Goal: Register for event/course

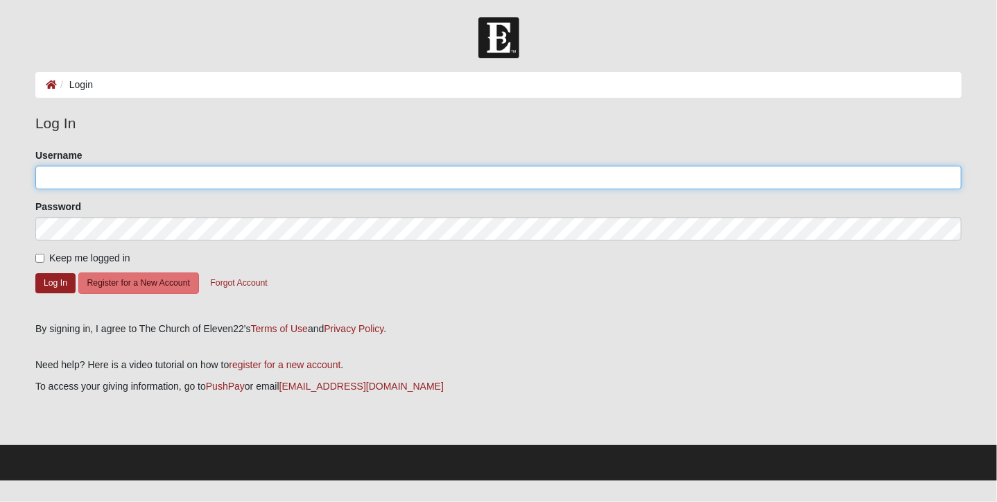
click at [207, 180] on input "Username" at bounding box center [498, 178] width 926 height 24
type input "joshe7581@protonmail.com"
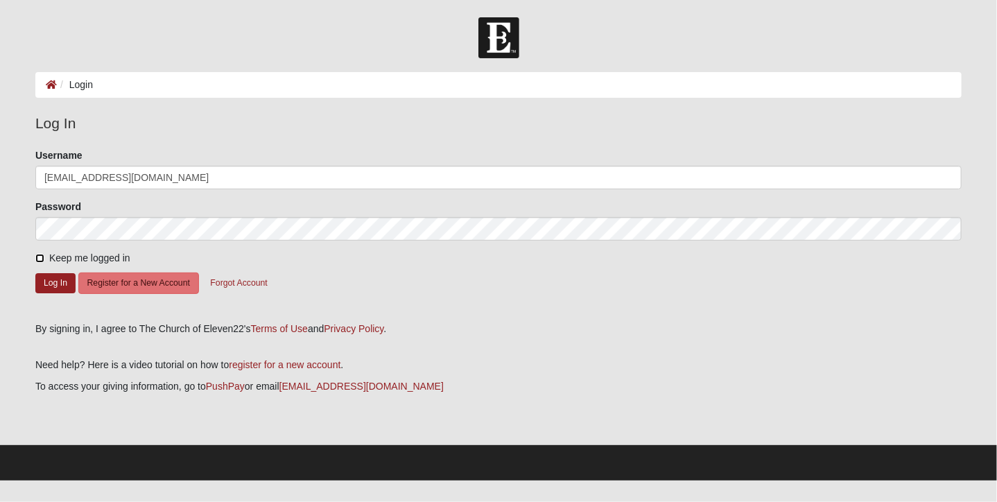
click at [42, 258] on input "Keep me logged in" at bounding box center [39, 258] width 9 height 9
checkbox input "true"
click at [51, 282] on button "Log In" at bounding box center [55, 283] width 40 height 20
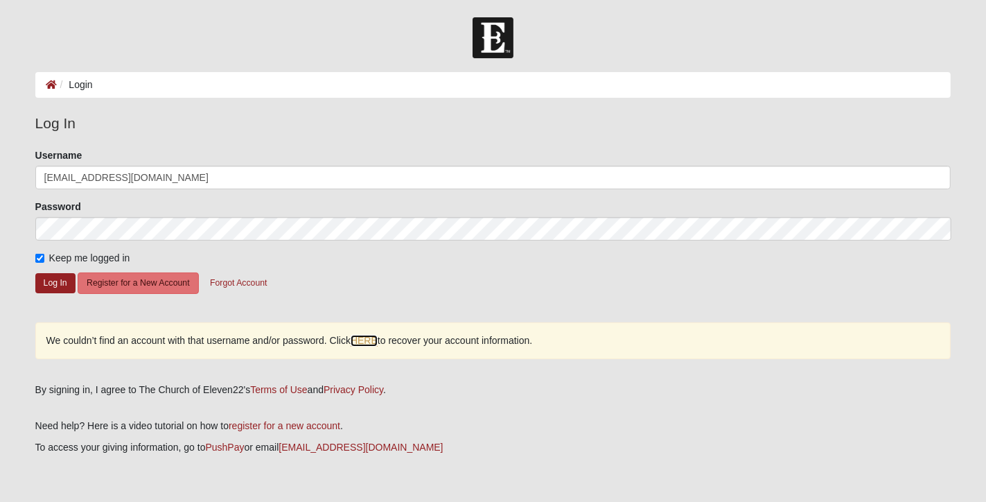
click at [362, 339] on link "HERE" at bounding box center [364, 341] width 27 height 12
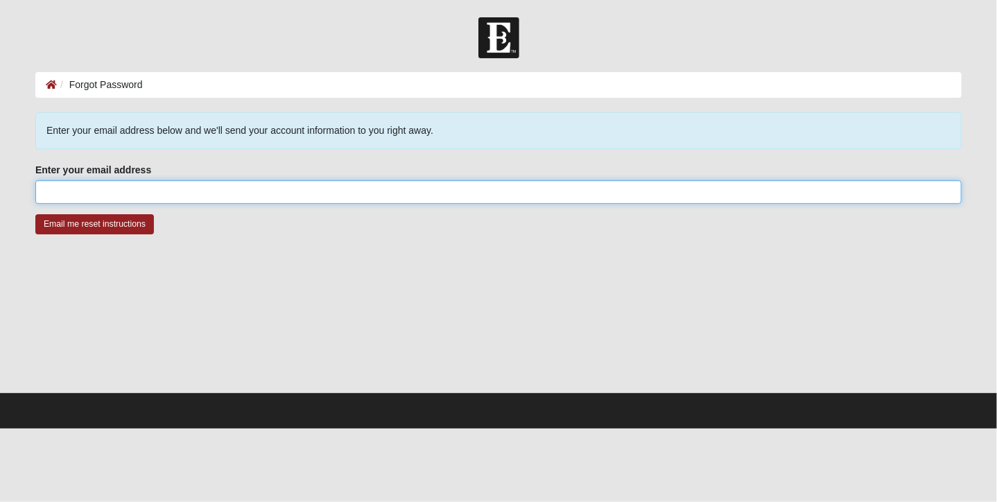
click at [209, 198] on input "Enter your email address" at bounding box center [498, 192] width 926 height 24
type input "joshe7581@protonmail.com"
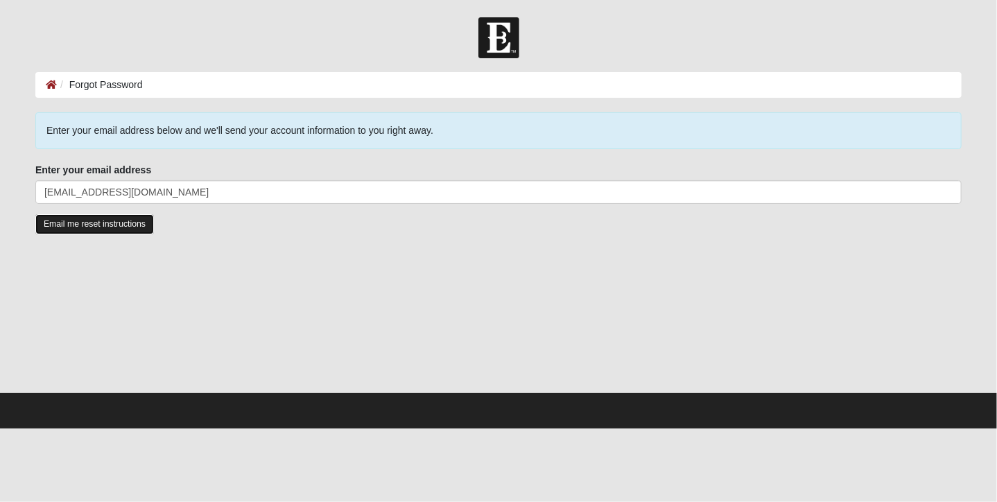
click at [96, 229] on input "Email me reset instructions" at bounding box center [94, 224] width 119 height 20
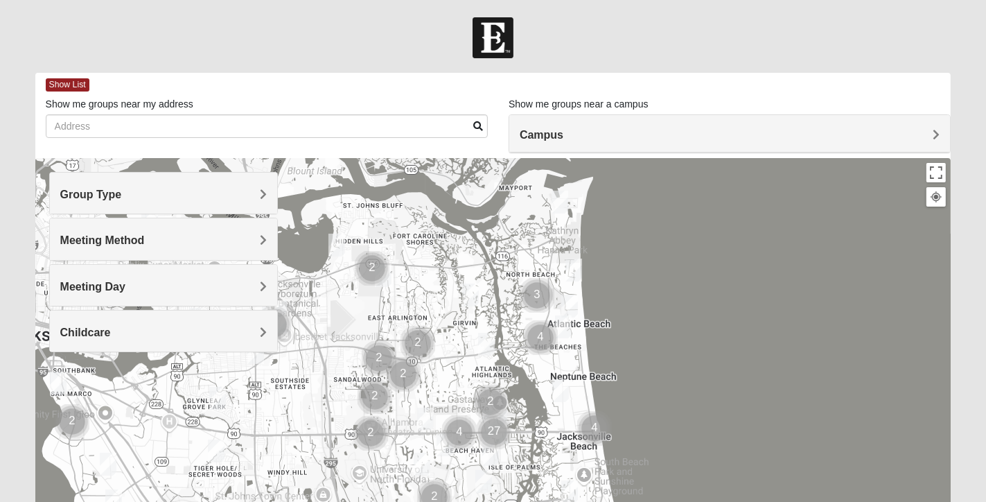
click at [256, 193] on h4 "Group Type" at bounding box center [163, 194] width 207 height 13
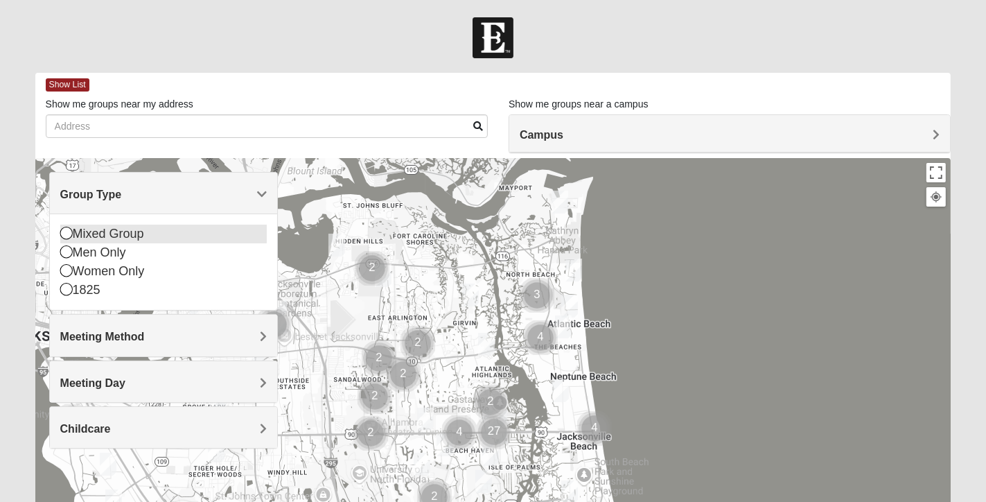
click at [66, 234] on icon at bounding box center [66, 233] width 12 height 12
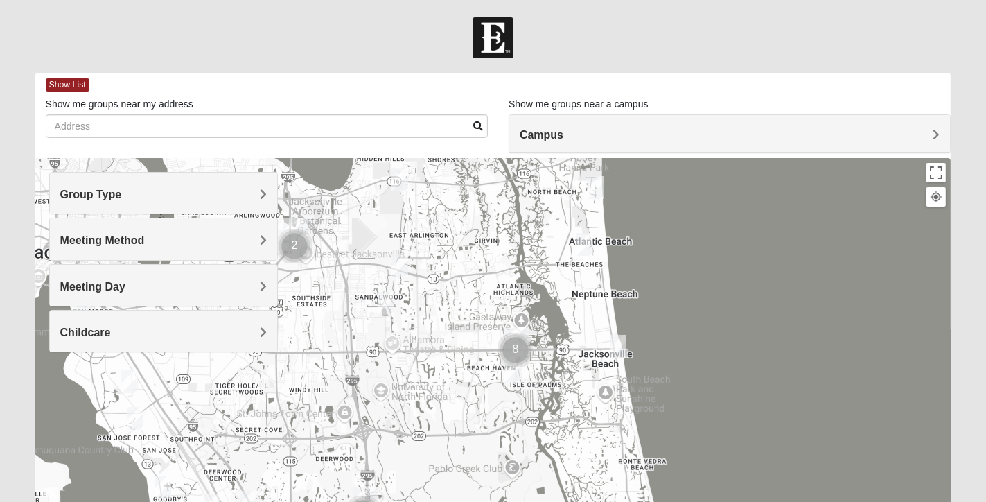
drag, startPoint x: 520, startPoint y: 412, endPoint x: 542, endPoint y: 328, distance: 86.6
click at [542, 328] on div at bounding box center [493, 435] width 916 height 554
click at [387, 304] on img "Mixed Davis 32246" at bounding box center [386, 303] width 17 height 23
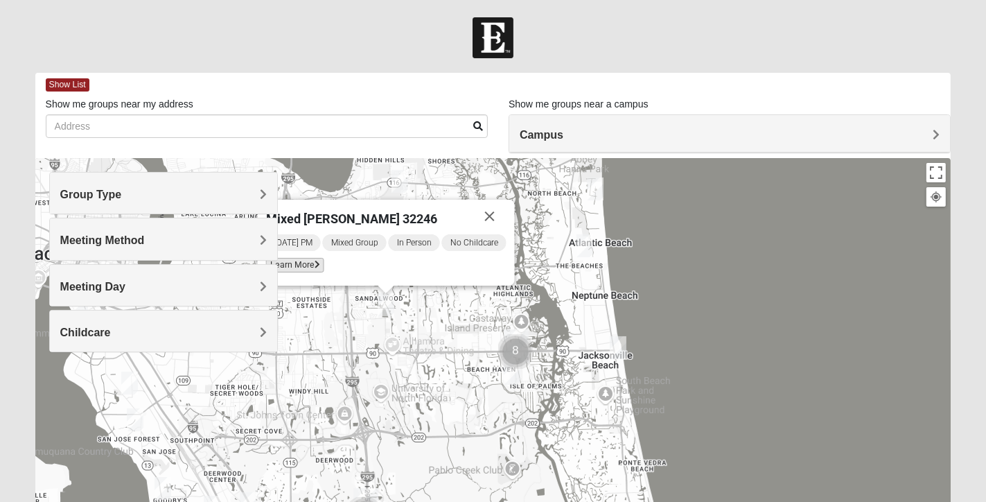
click at [310, 267] on span "Learn More" at bounding box center [294, 265] width 58 height 15
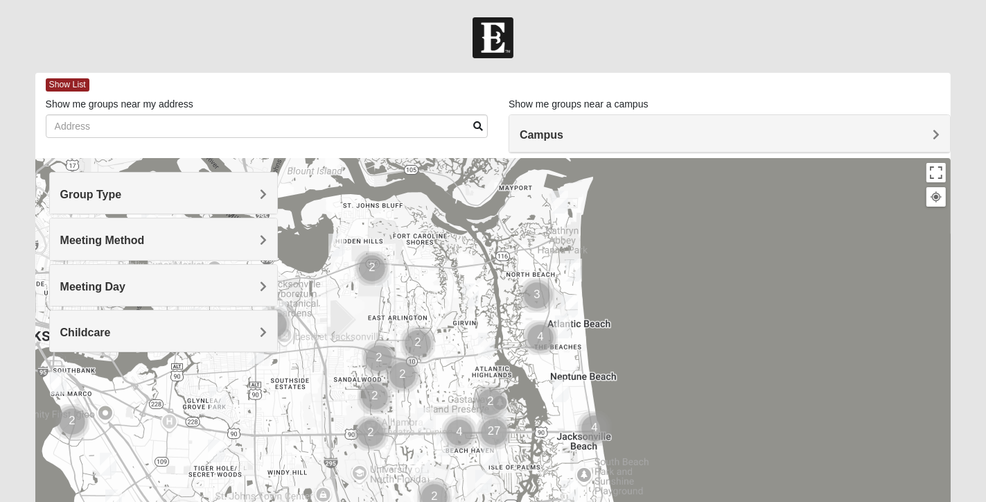
click at [229, 193] on h4 "Group Type" at bounding box center [163, 194] width 207 height 13
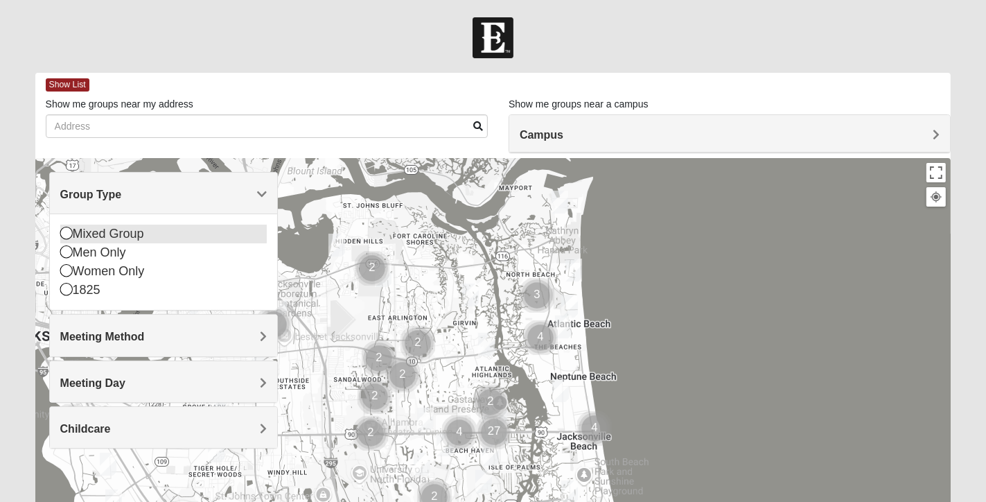
click at [67, 233] on icon at bounding box center [66, 233] width 12 height 12
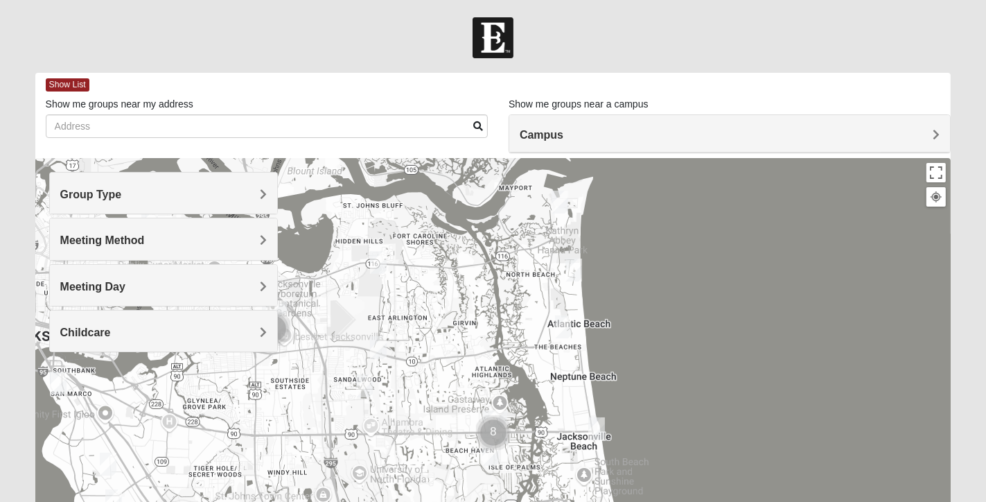
click at [575, 274] on img "Mixed Lammie 32233" at bounding box center [574, 269] width 17 height 23
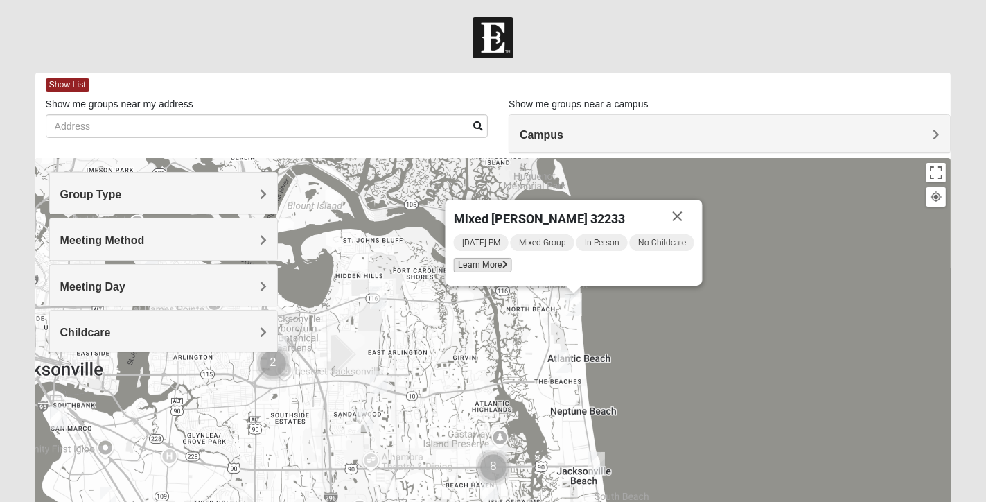
click at [477, 265] on span "Learn More" at bounding box center [482, 265] width 58 height 15
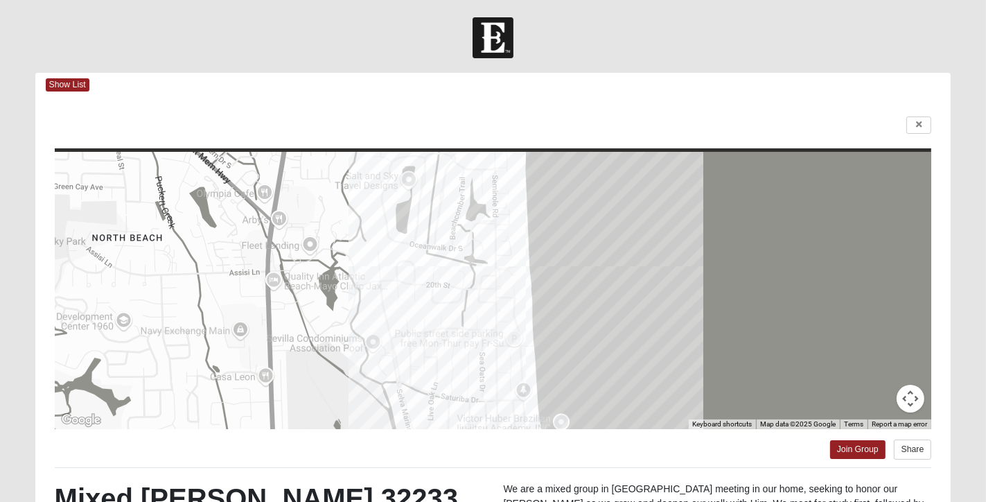
drag, startPoint x: 575, startPoint y: 450, endPoint x: 572, endPoint y: 393, distance: 56.9
click at [572, 393] on div "← Move left → Move right ↑ Move up ↓ Move down + Zoom in - Zoom out Home Jump l…" at bounding box center [493, 398] width 916 height 602
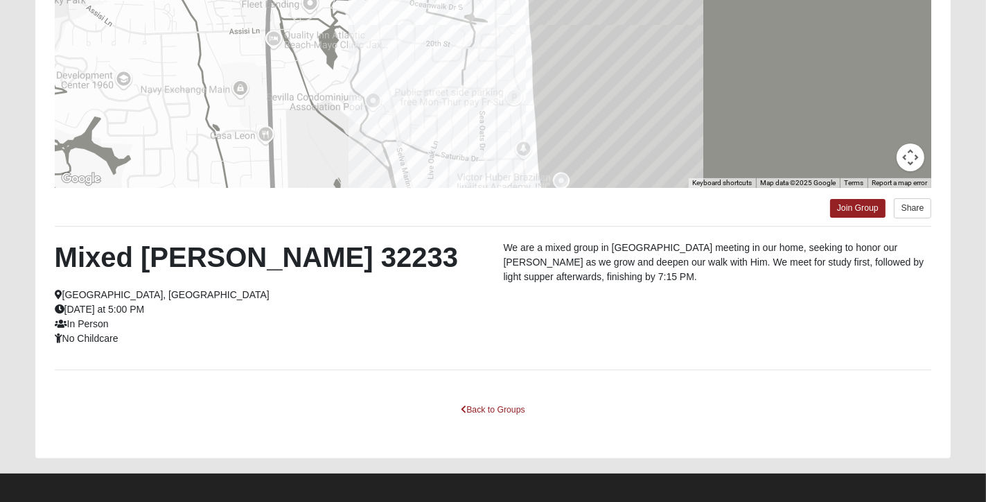
scroll to position [247, 0]
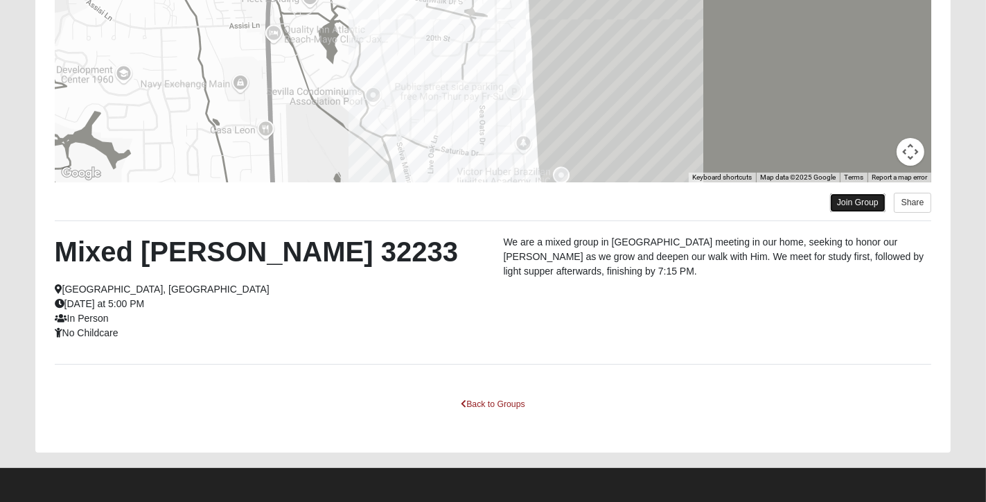
click at [850, 209] on link "Join Group" at bounding box center [857, 202] width 55 height 19
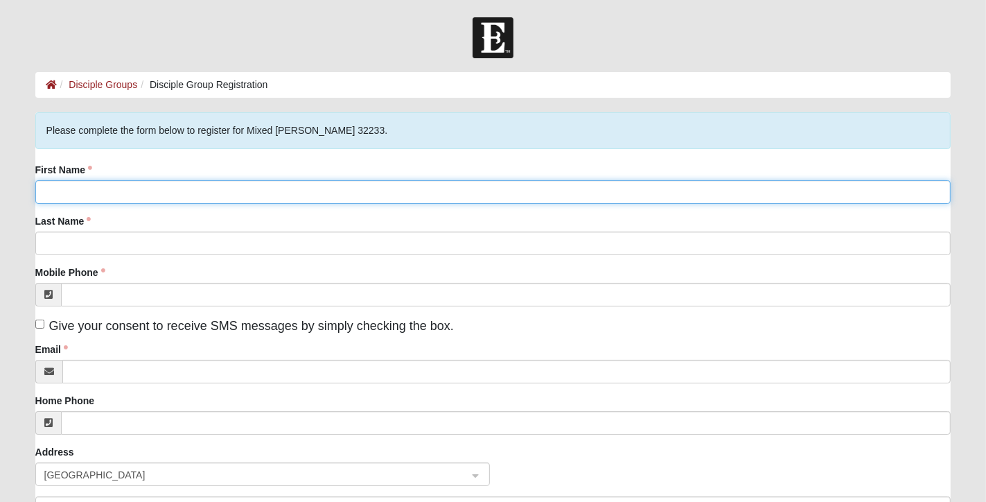
click at [399, 193] on input "First Name" at bounding box center [493, 192] width 916 height 24
type input "Josh"
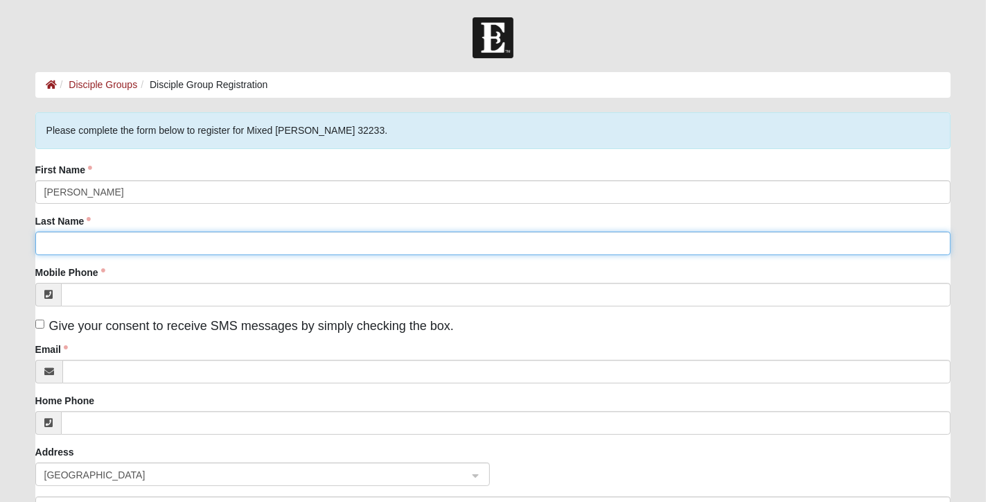
type input "Enfinger"
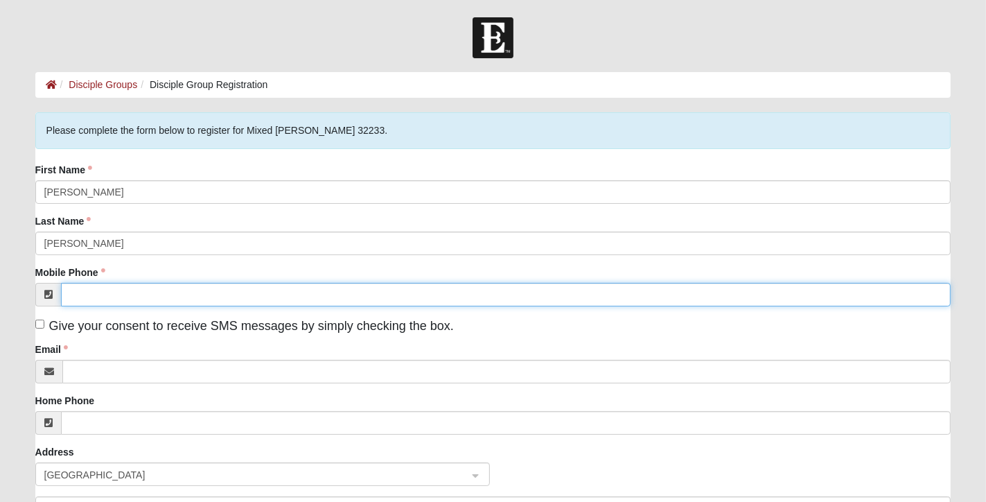
type input "(904) 352-0676"
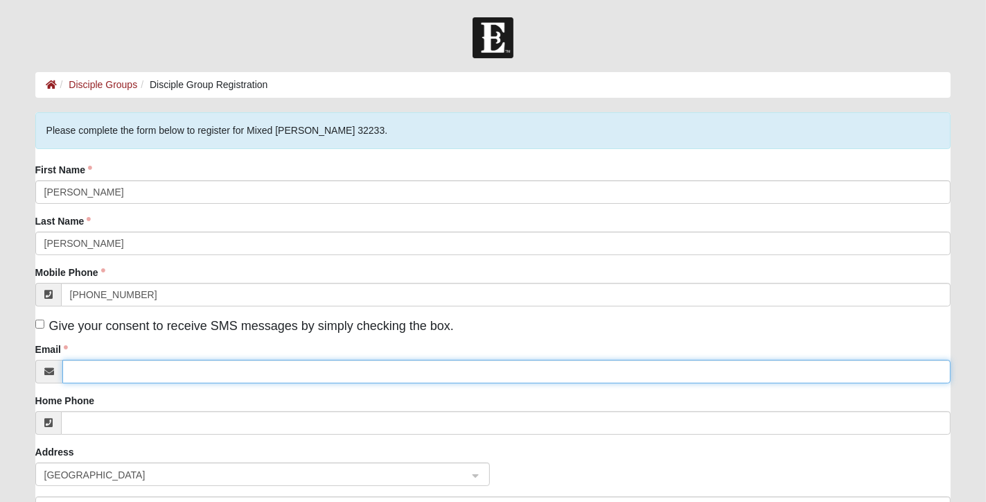
type input "joshua.enfinger@kitchenguard.com"
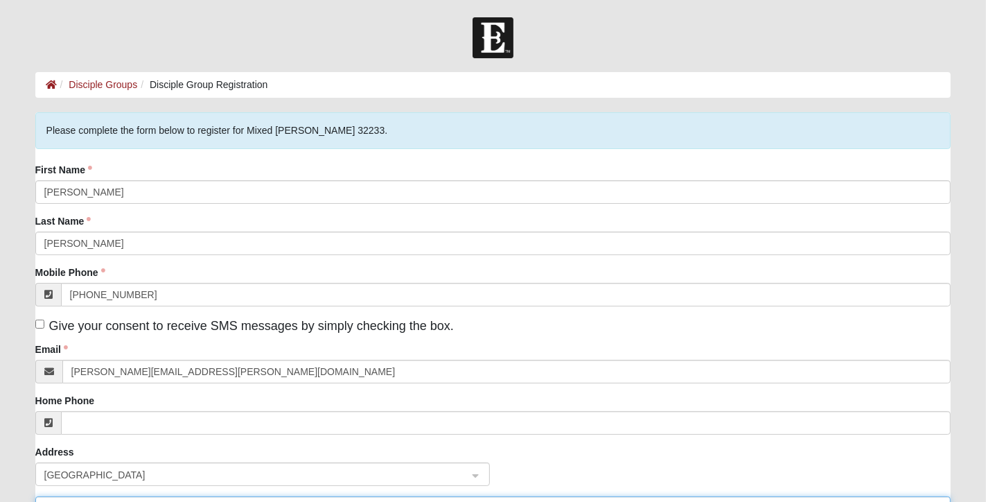
type input "9556 Historic Kings Rd"
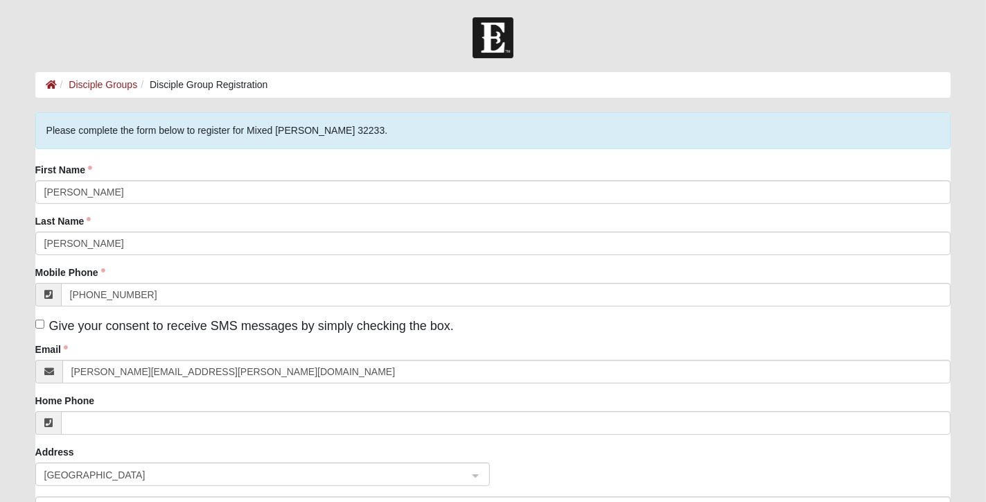
type input "Jacksonville"
type input "32257"
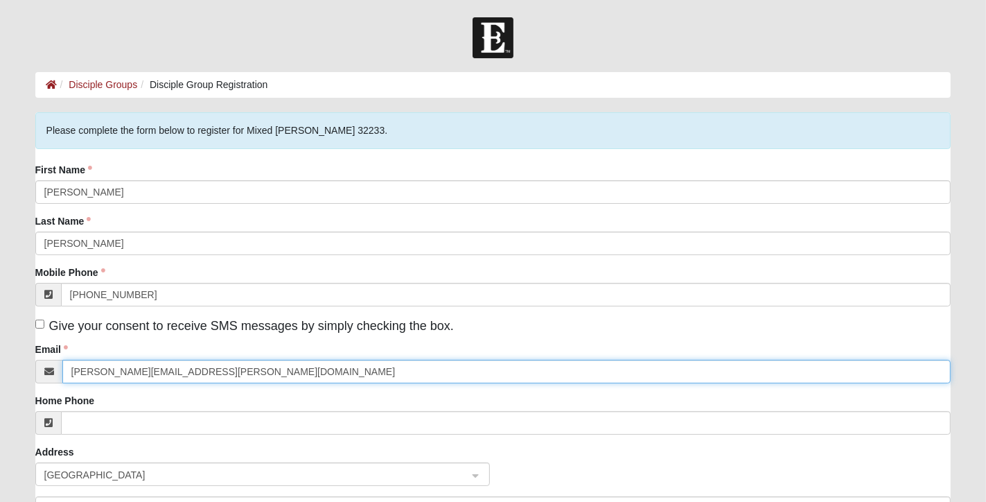
click at [252, 371] on input "joshua.enfinger@kitchenguard.com" at bounding box center [506, 372] width 889 height 24
type input "j"
click at [252, 371] on input "Email" at bounding box center [506, 372] width 889 height 24
type input "joshe7581@protonmail.com"
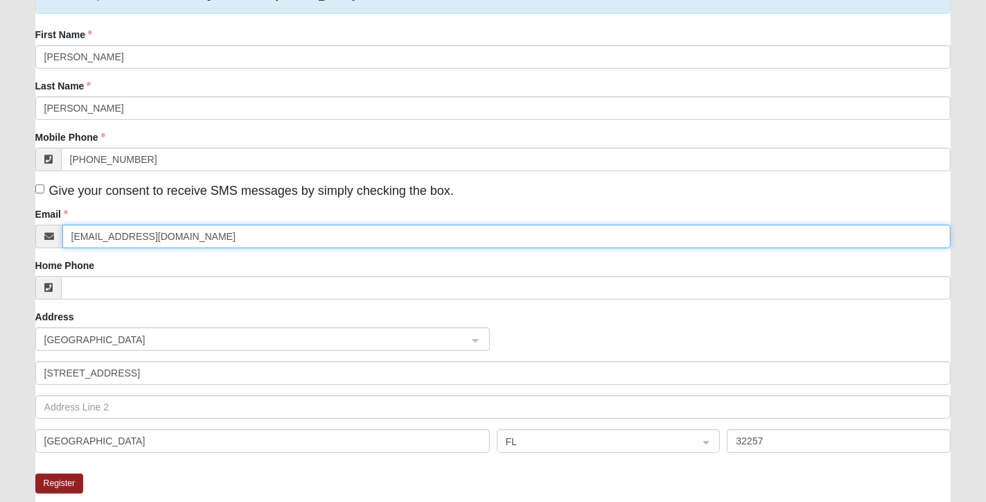
scroll to position [139, 0]
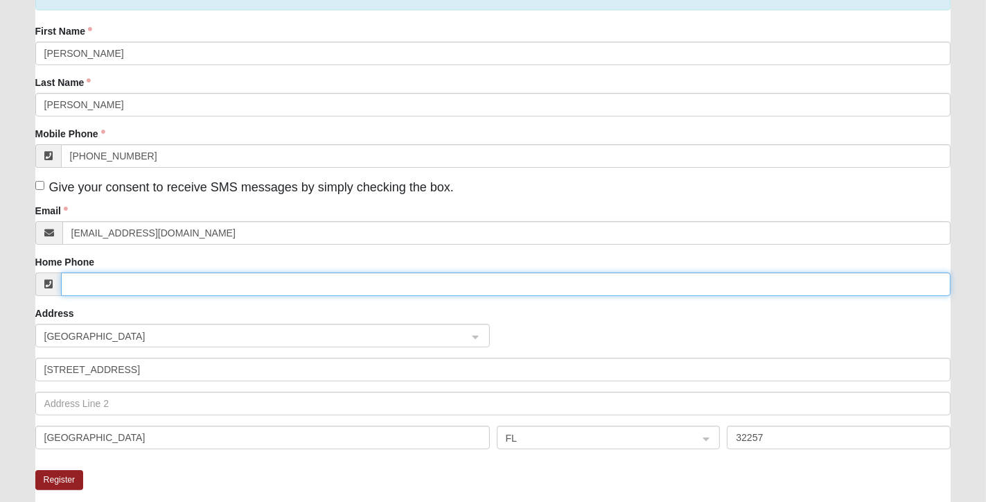
click at [169, 290] on input "Home Phone" at bounding box center [506, 284] width 891 height 24
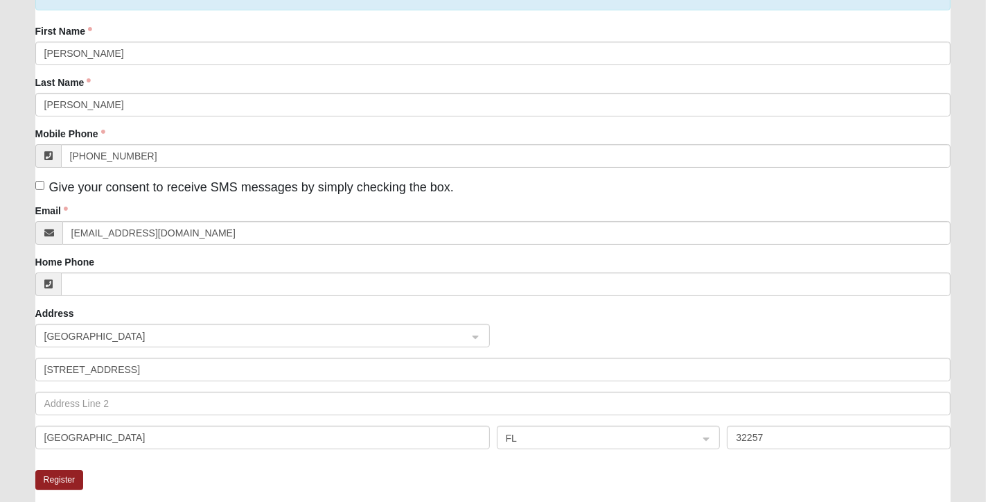
click at [196, 265] on div "Home Phone" at bounding box center [493, 275] width 916 height 41
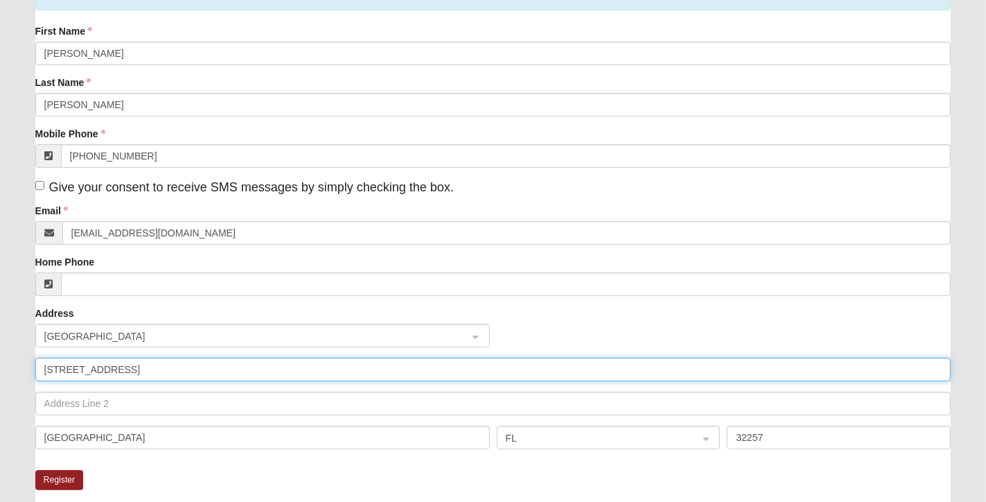
click at [211, 367] on input "9556 Historic Kings Rd" at bounding box center [493, 370] width 916 height 24
type input "9"
click at [60, 365] on input "12259 Lazy Meadow Drive South" at bounding box center [493, 370] width 916 height 24
type input "12559 Lazy Meadow Drive South"
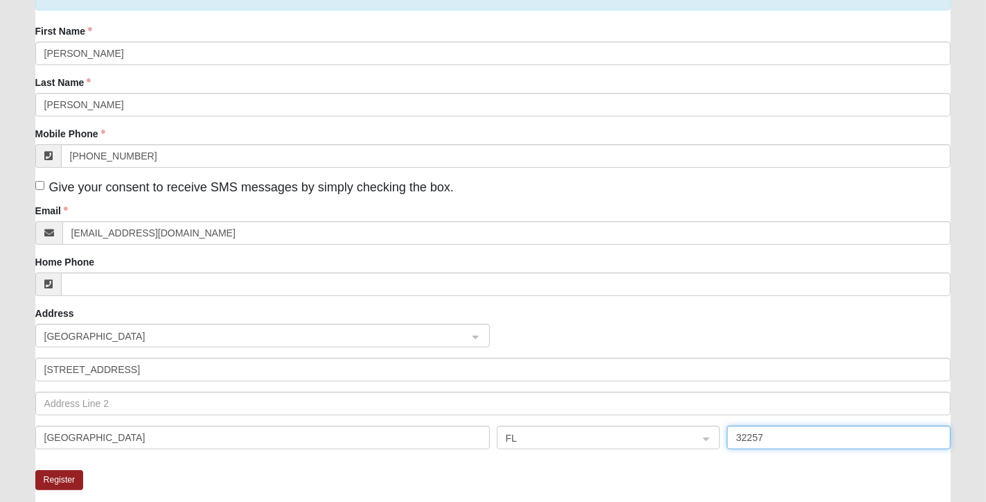
click at [779, 437] on input "32257" at bounding box center [839, 438] width 224 height 24
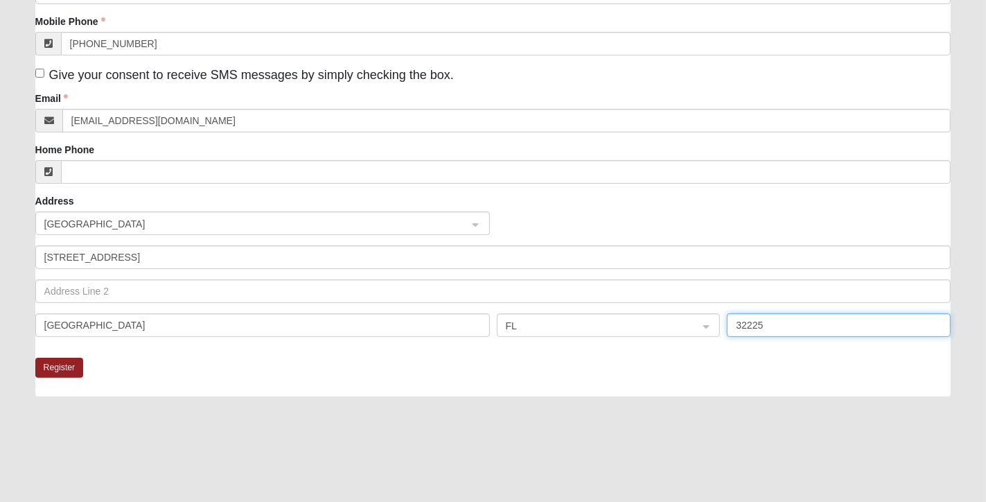
scroll to position [277, 0]
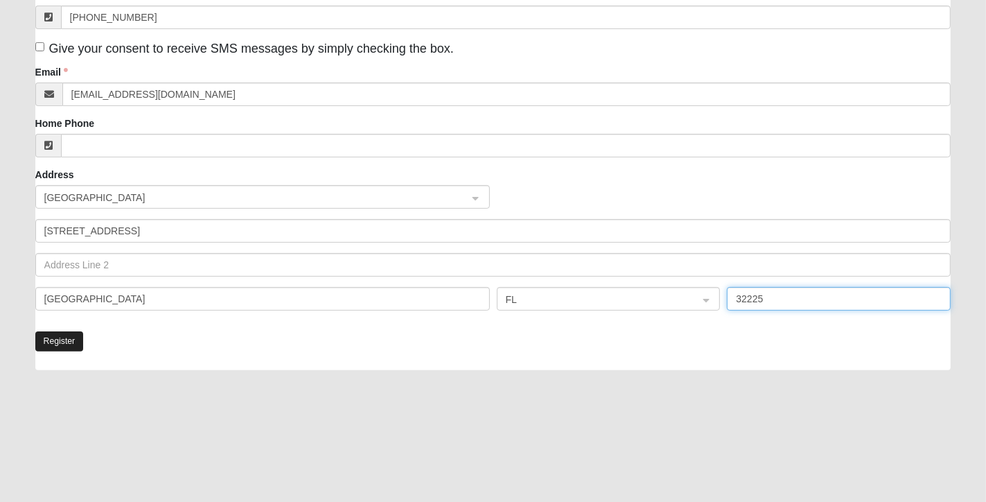
type input "32225"
click at [66, 342] on button "Register" at bounding box center [59, 341] width 49 height 20
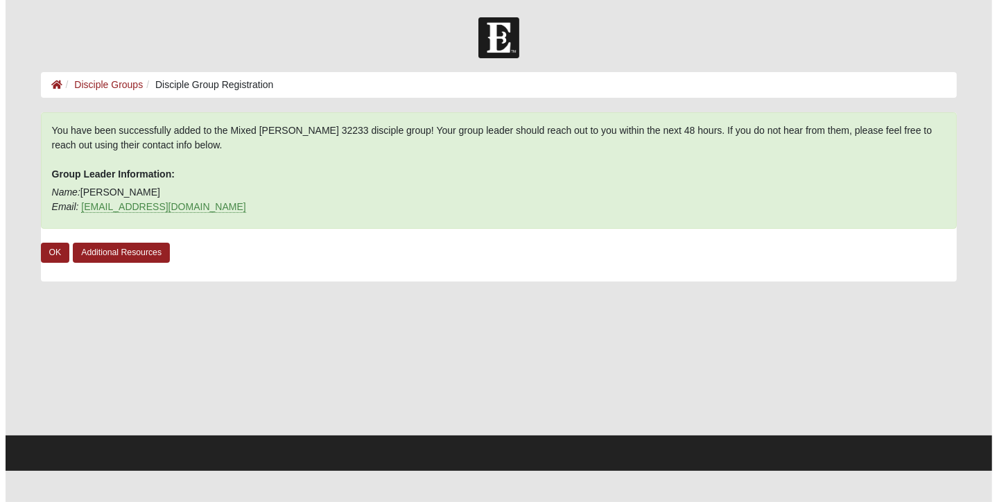
scroll to position [0, 0]
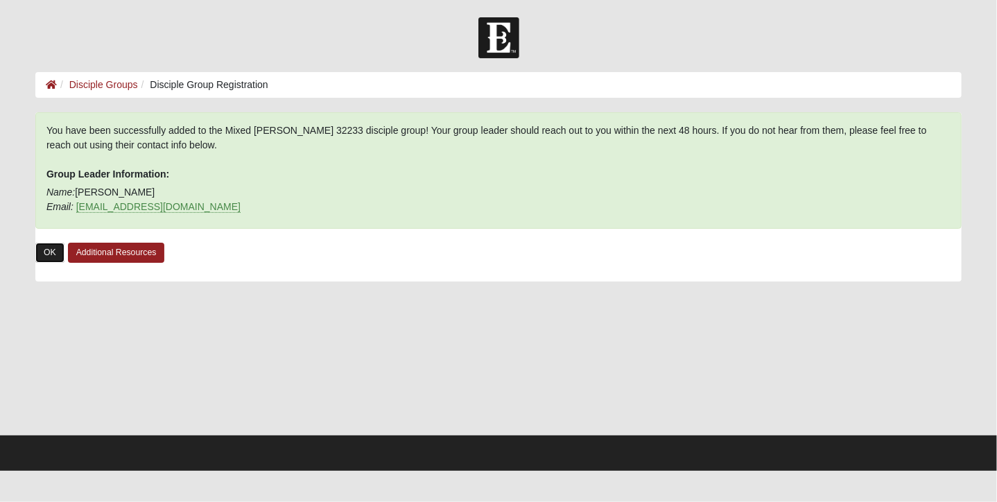
click at [60, 251] on link "OK" at bounding box center [49, 253] width 29 height 20
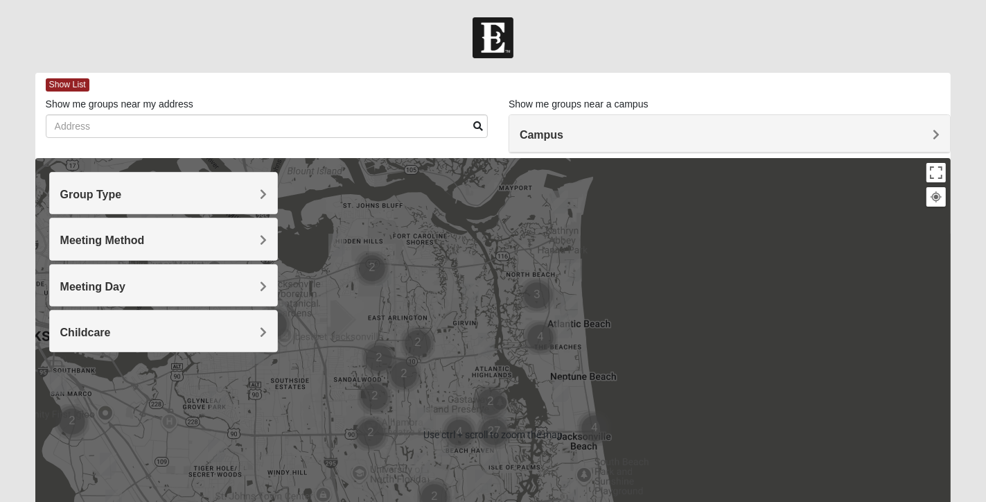
click at [538, 295] on img "Cluster of 3 groups" at bounding box center [537, 295] width 35 height 35
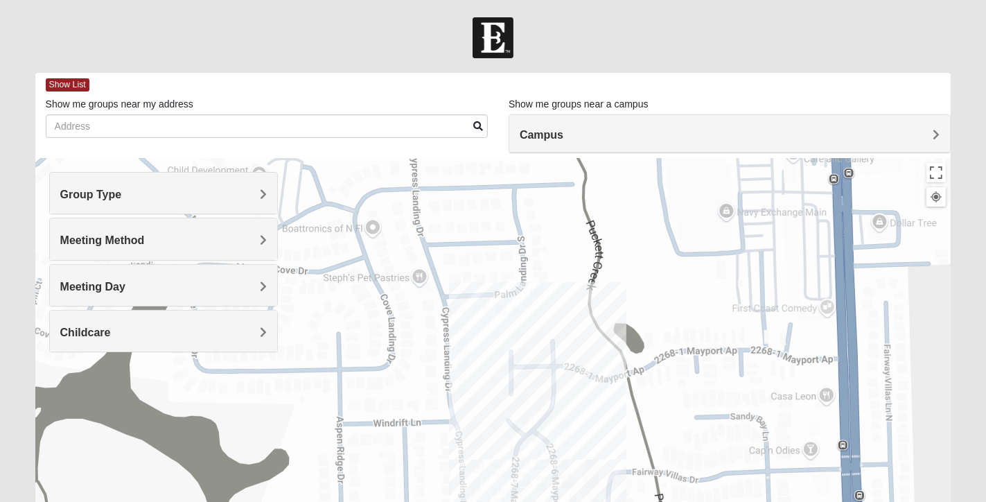
click at [934, 196] on div at bounding box center [936, 197] width 12 height 12
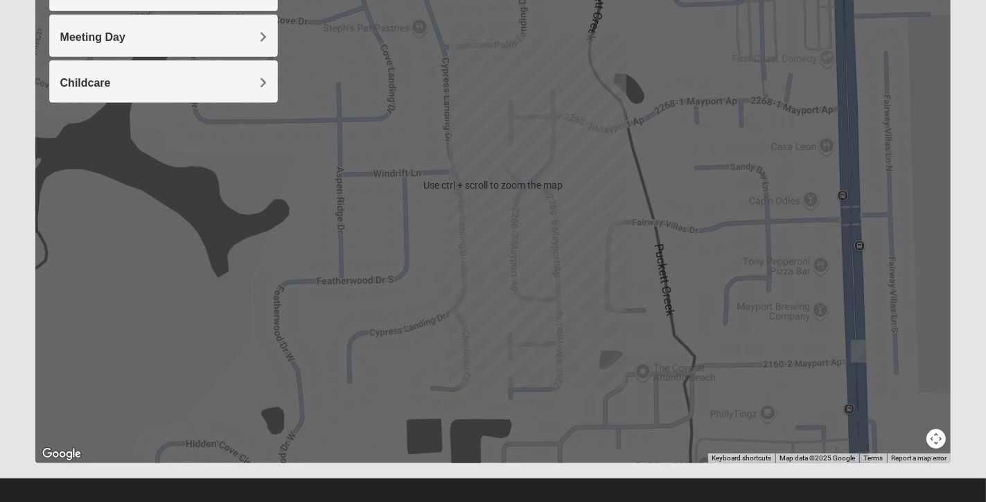
scroll to position [261, 0]
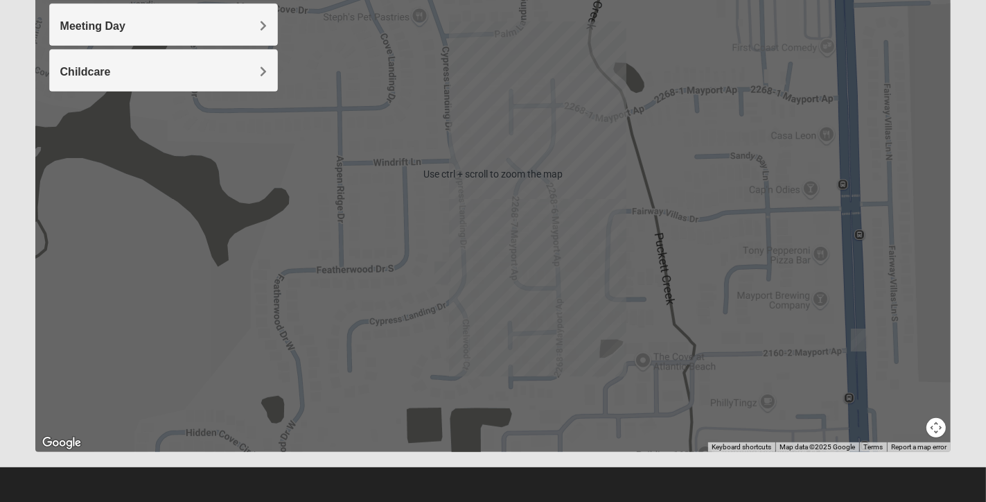
click at [940, 426] on button "Map camera controls" at bounding box center [936, 427] width 19 height 19
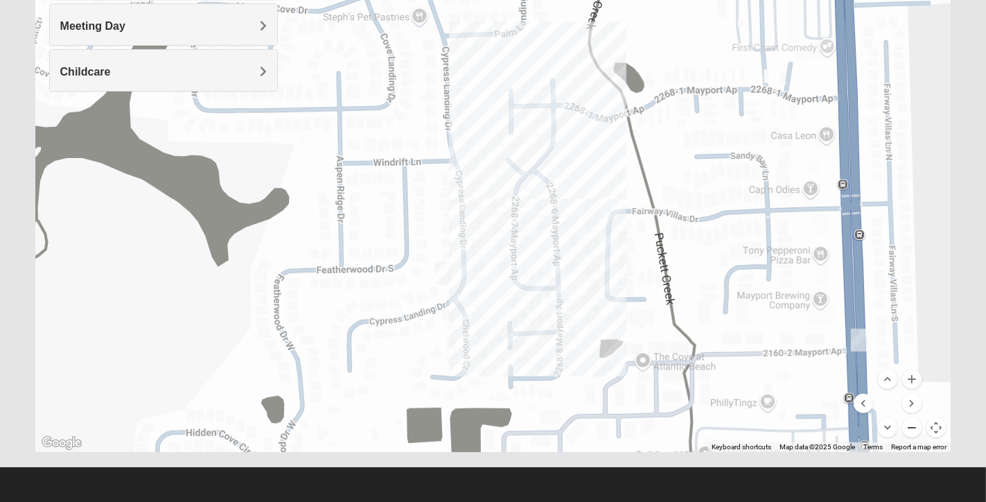
click at [912, 429] on button "Zoom out" at bounding box center [911, 427] width 19 height 19
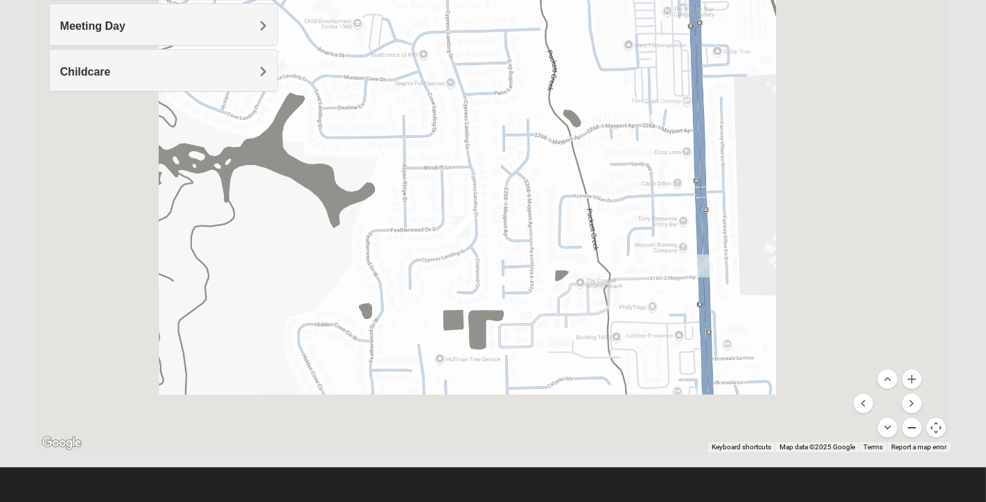
click at [913, 429] on button "Zoom out" at bounding box center [911, 427] width 19 height 19
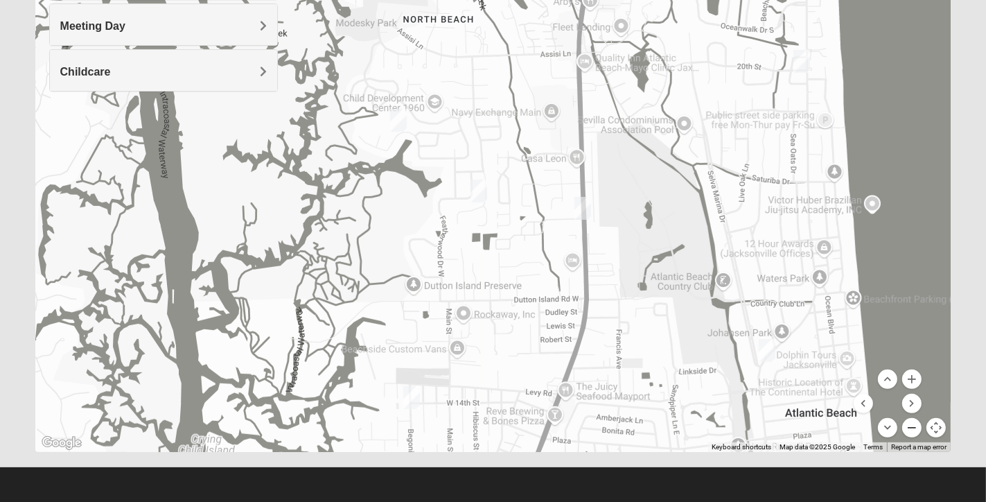
click at [914, 429] on button "Zoom out" at bounding box center [911, 427] width 19 height 19
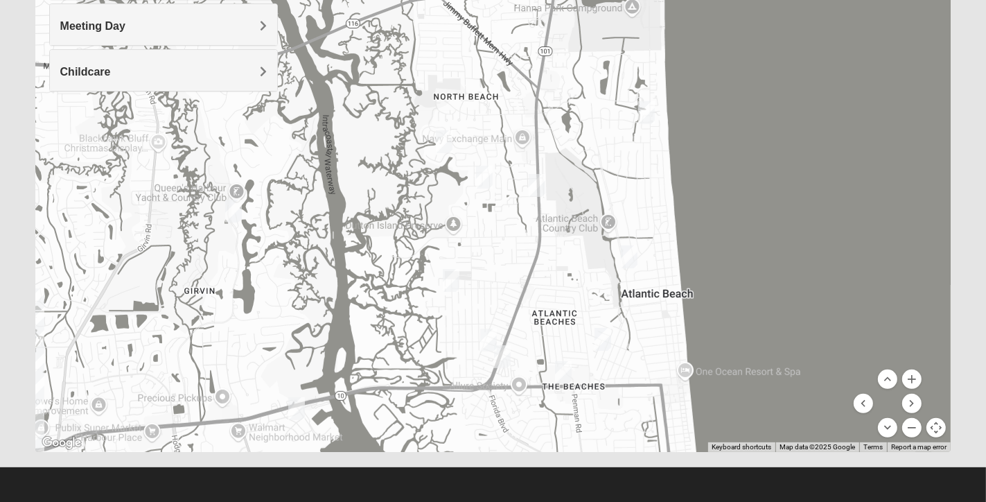
click at [606, 338] on img "Mixed Dennis 32233" at bounding box center [603, 339] width 17 height 23
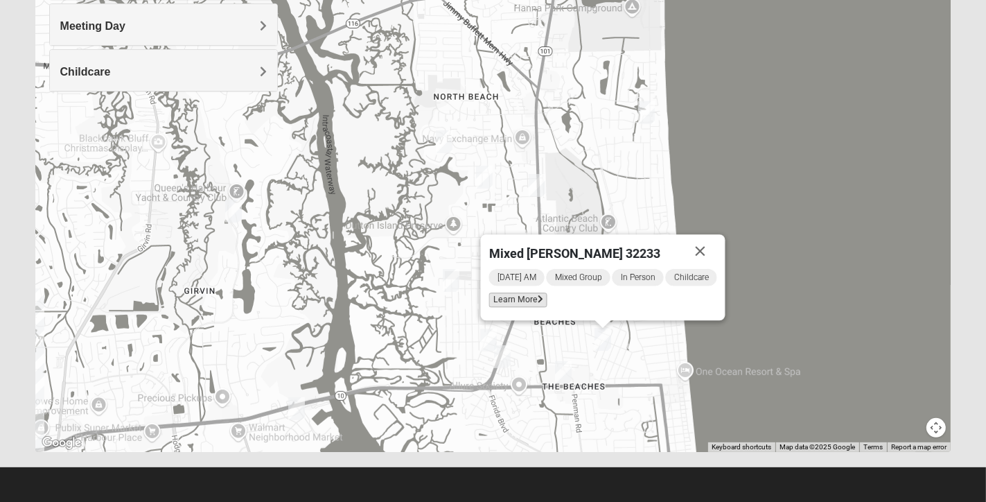
click at [504, 301] on span "Learn More" at bounding box center [518, 299] width 58 height 15
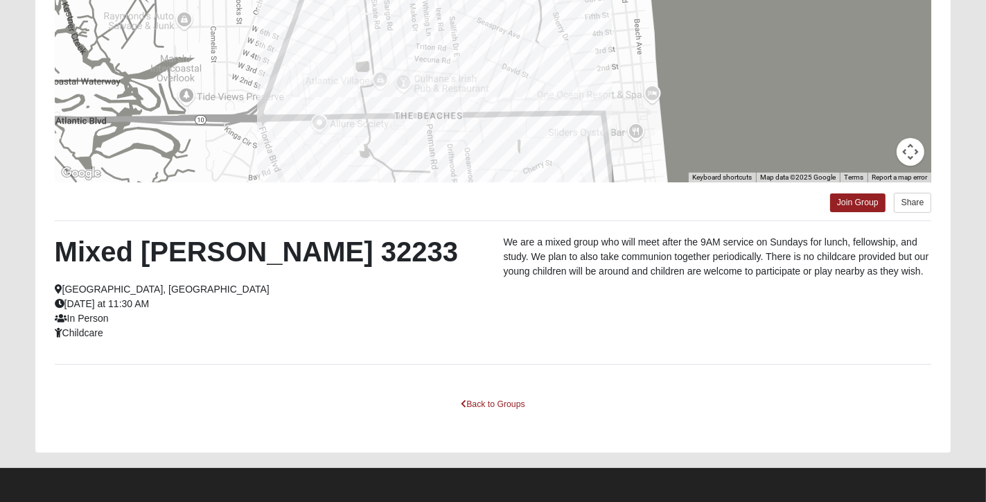
scroll to position [0, 0]
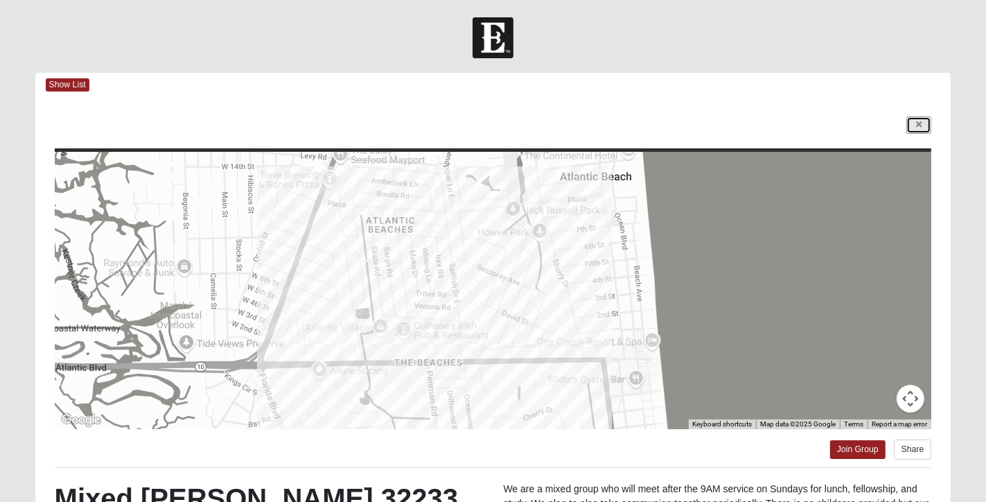
click at [917, 123] on icon at bounding box center [919, 125] width 6 height 8
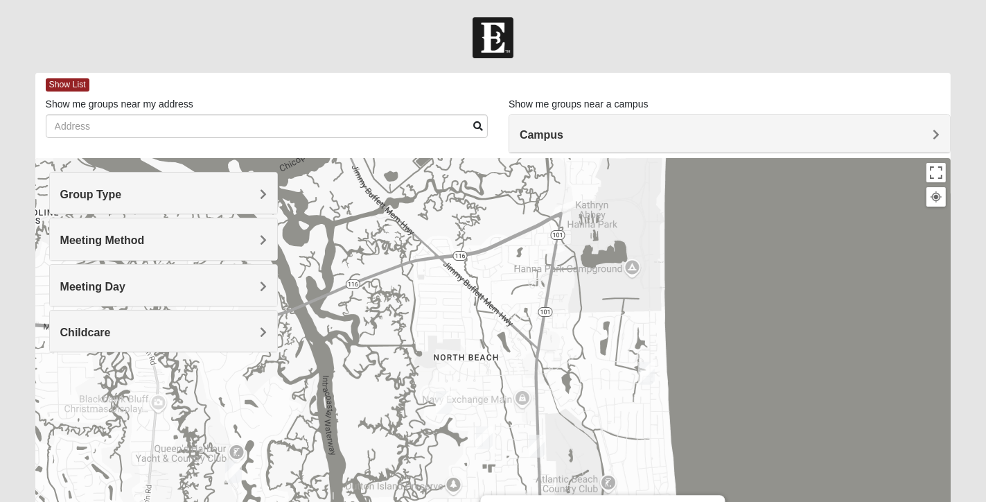
click at [235, 202] on div "Group Type" at bounding box center [163, 193] width 227 height 41
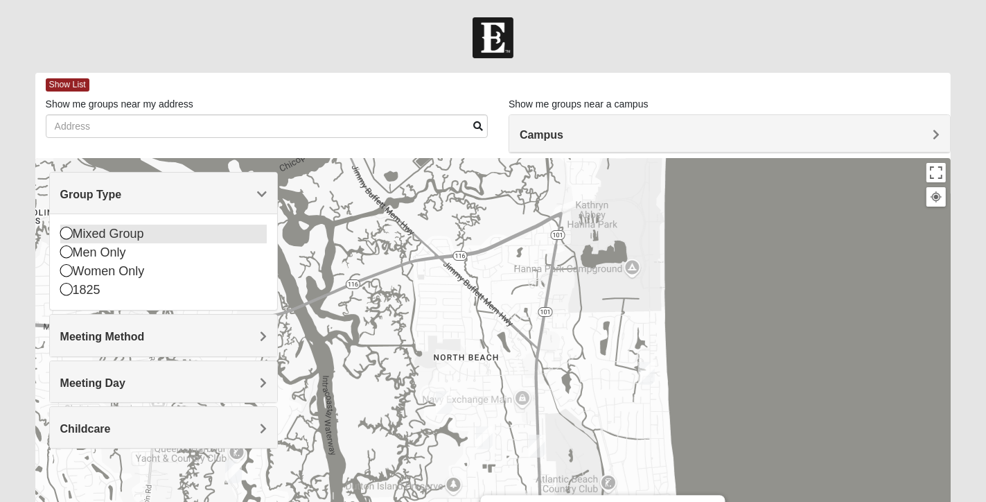
click at [64, 236] on icon at bounding box center [66, 233] width 12 height 12
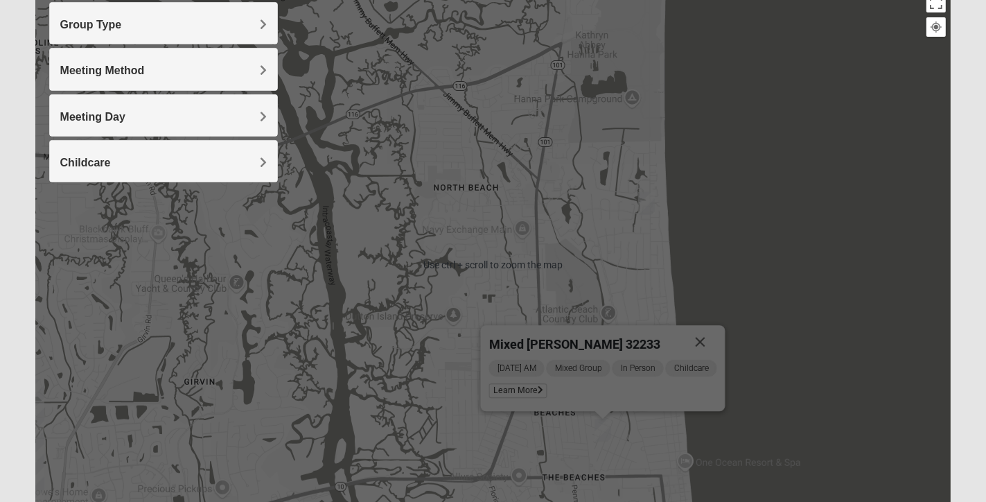
scroll to position [261, 0]
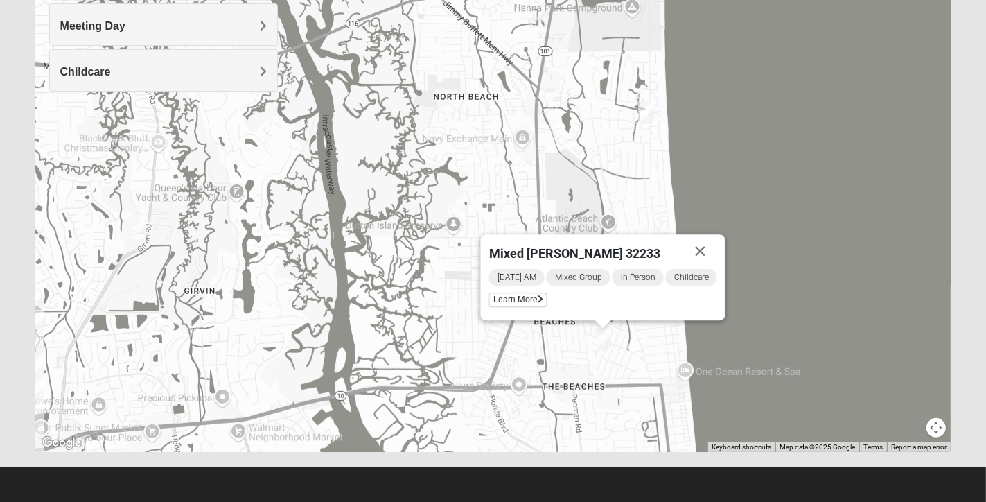
click at [667, 349] on div "Mixed Dennis 32233 Sunday AM Mixed Group In Person Childcare Learn More" at bounding box center [493, 174] width 916 height 554
click at [697, 245] on button "Close" at bounding box center [699, 250] width 33 height 33
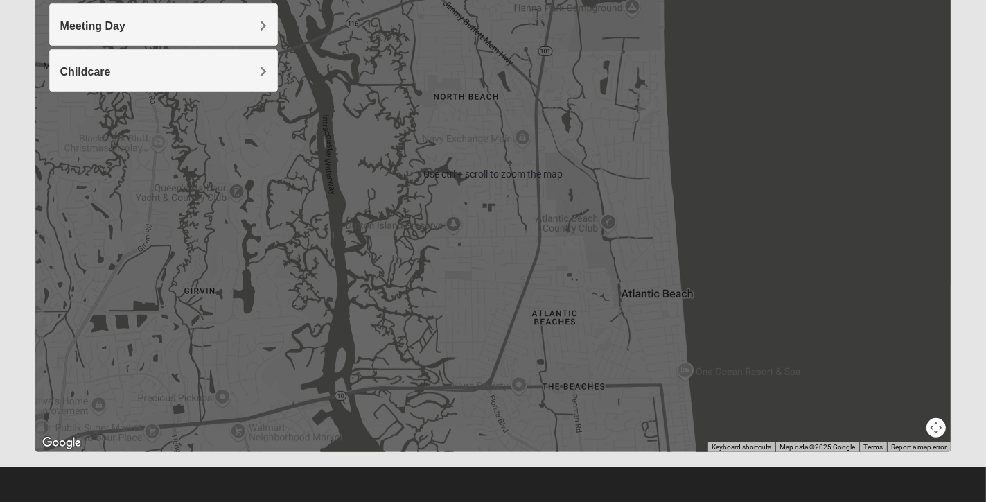
click at [861, 365] on div at bounding box center [493, 174] width 916 height 554
click at [942, 425] on button "Map camera controls" at bounding box center [936, 427] width 19 height 19
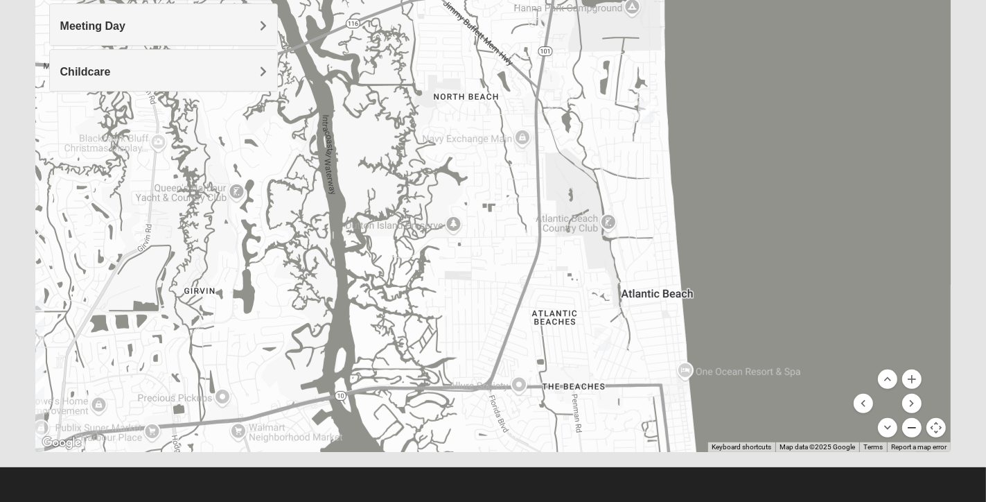
click at [909, 424] on button "Zoom out" at bounding box center [911, 427] width 19 height 19
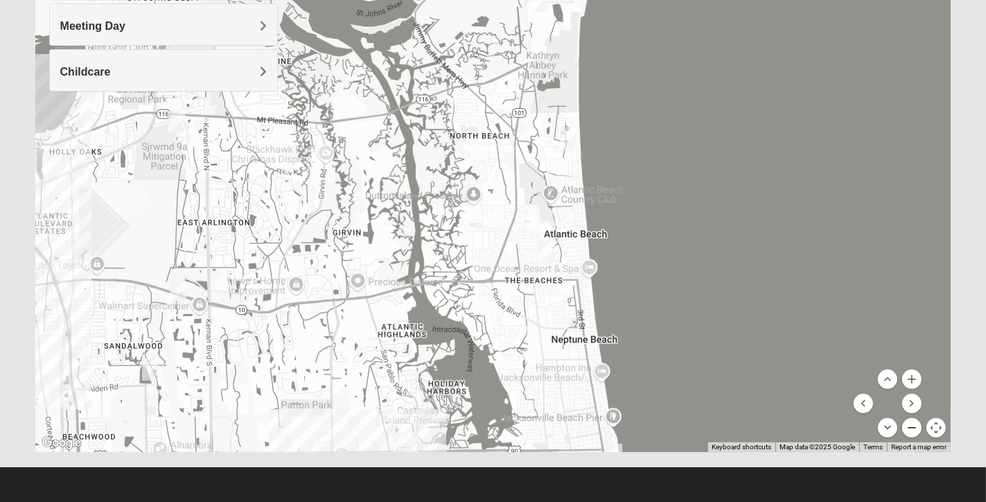
click at [909, 424] on button "Zoom out" at bounding box center [911, 427] width 19 height 19
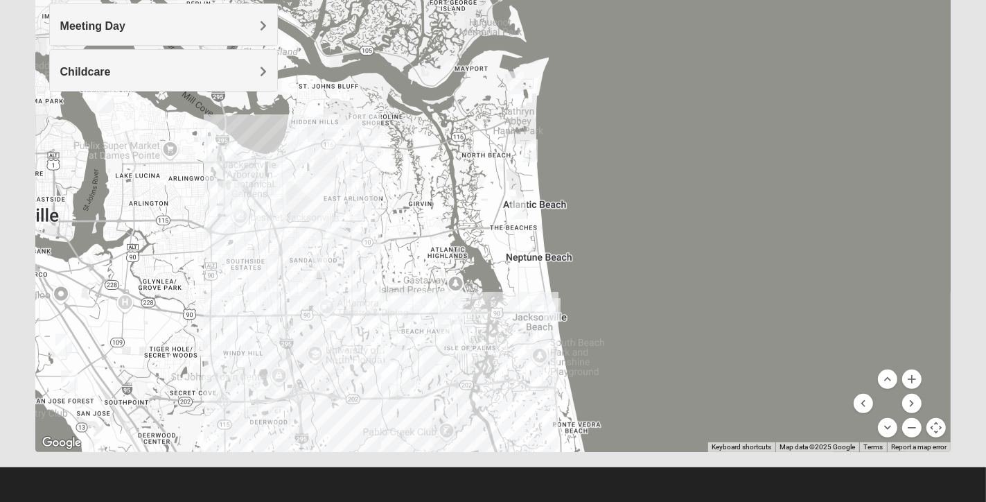
click at [552, 310] on img "Mixed Watkins 32250" at bounding box center [552, 309] width 17 height 23
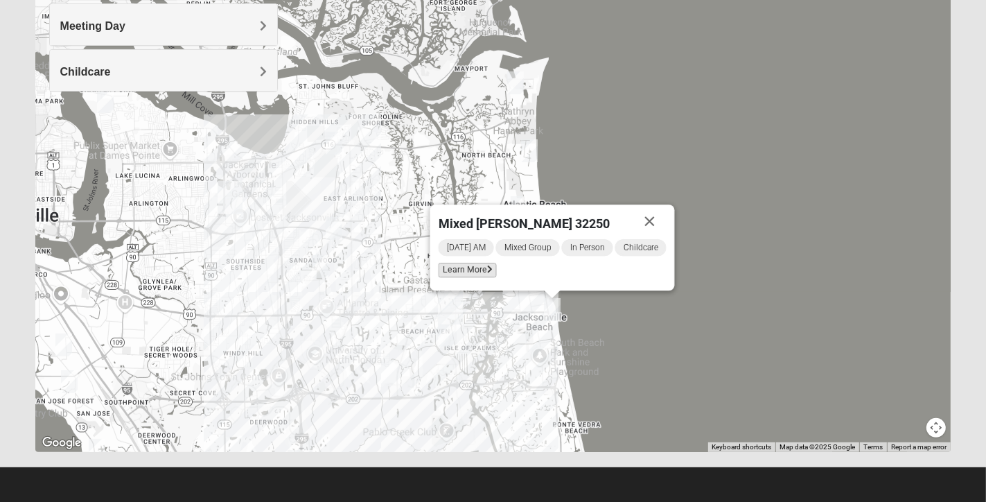
click at [472, 268] on span "Learn More" at bounding box center [467, 270] width 58 height 15
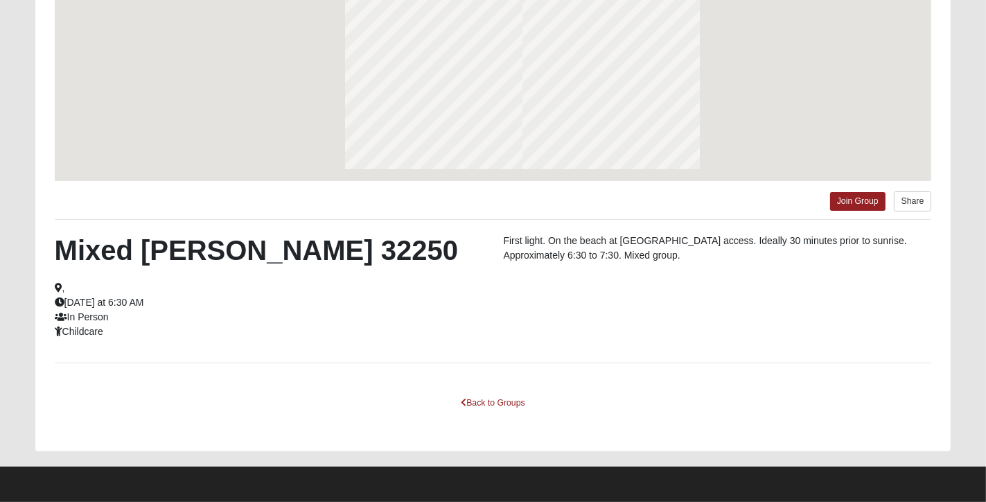
scroll to position [200, 0]
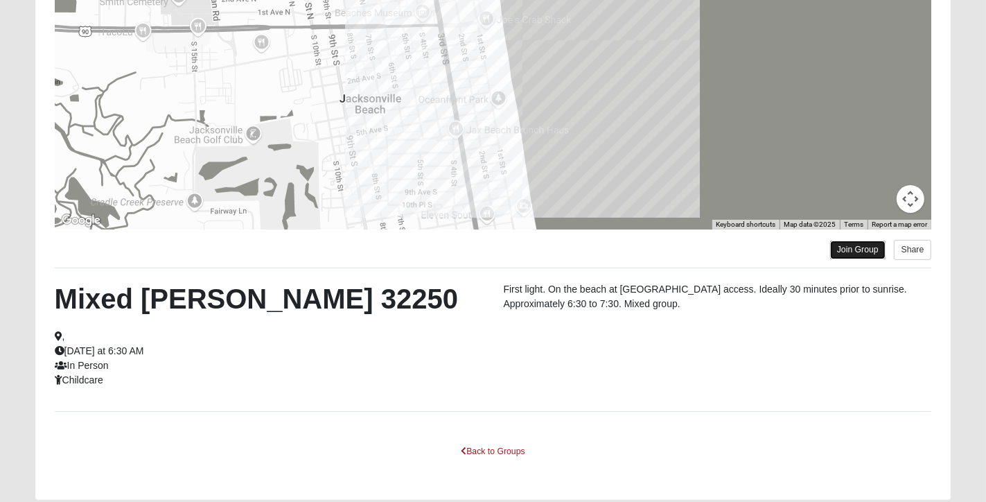
click at [843, 248] on link "Join Group" at bounding box center [857, 249] width 55 height 19
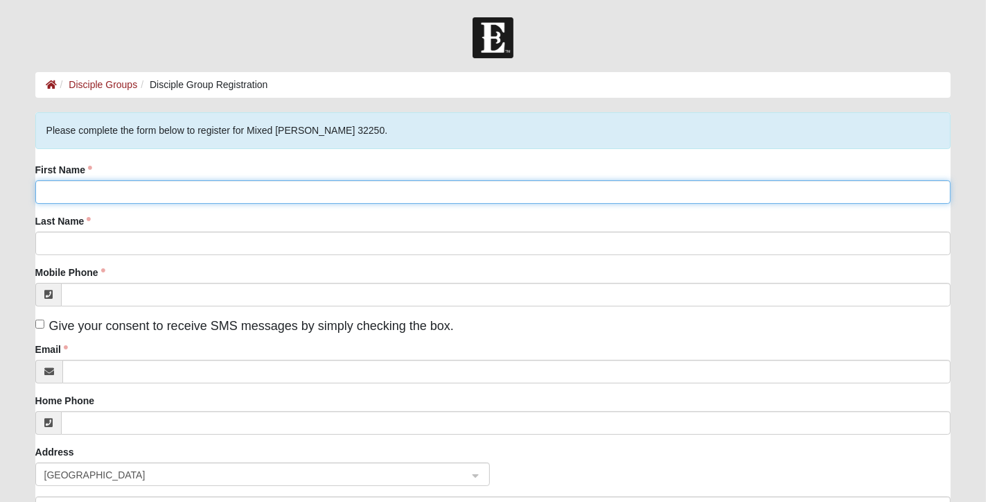
click at [172, 193] on input "First Name" at bounding box center [493, 192] width 916 height 24
type input "Josh"
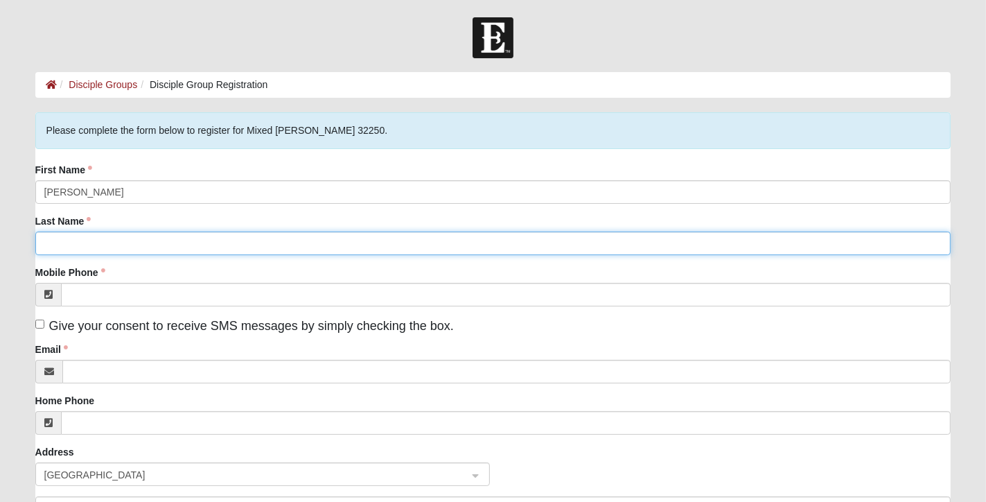
type input "Enfinger"
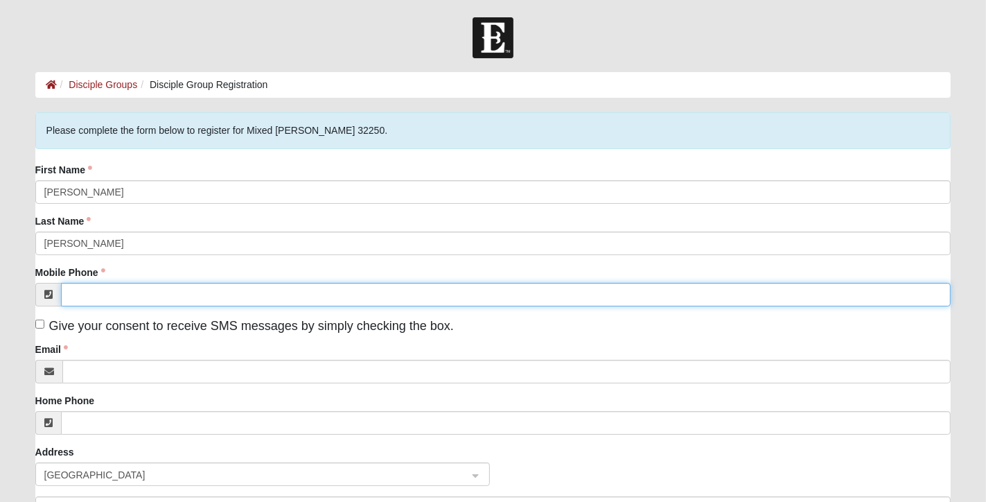
type input "(904) 352-0676"
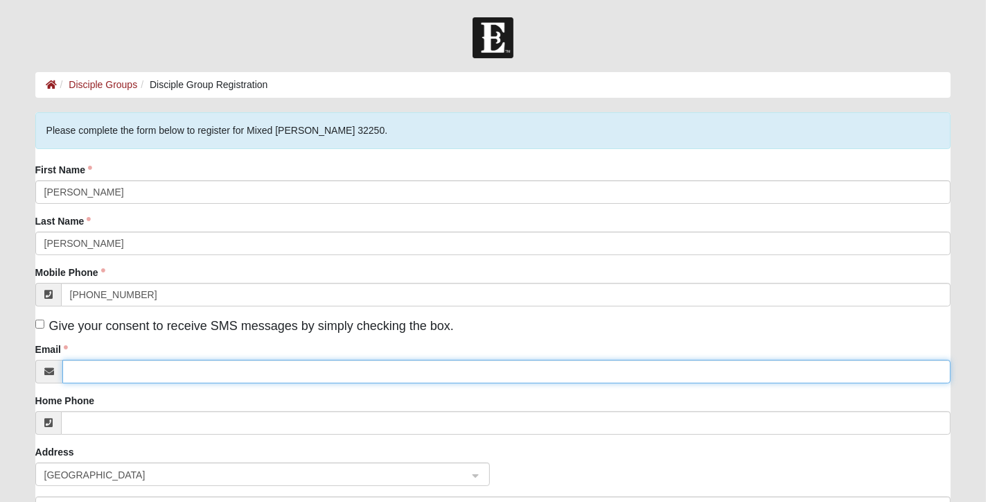
type input "joshe7581@protonmail.com"
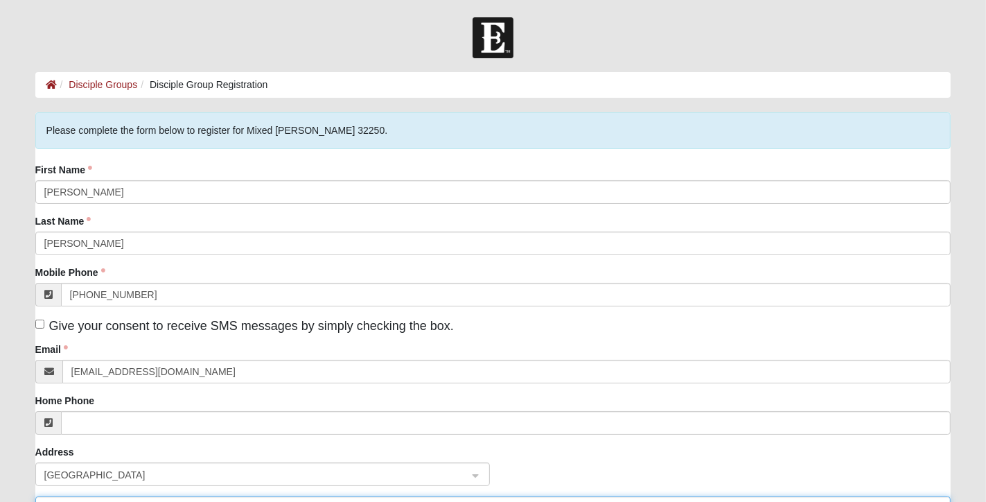
type input "12559 Lazy Meadow Drive South"
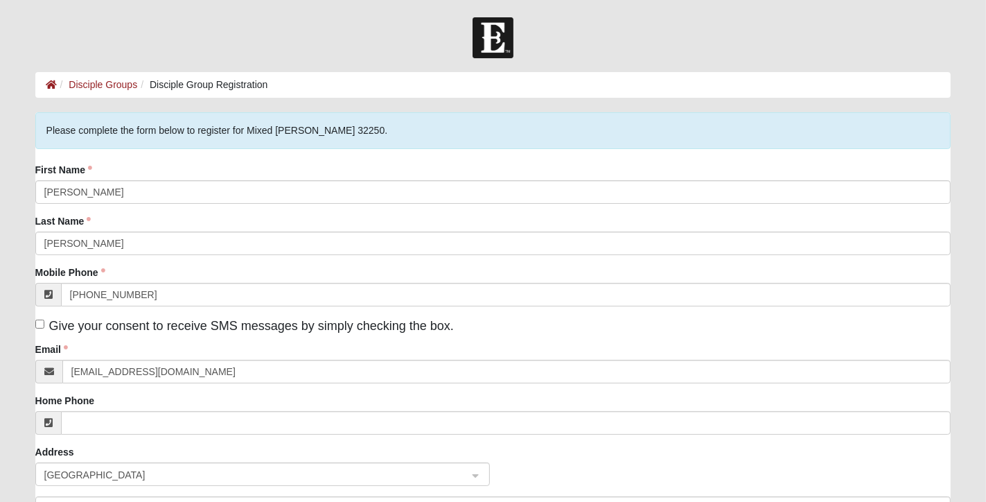
type input "Jacksonville"
type input "32225"
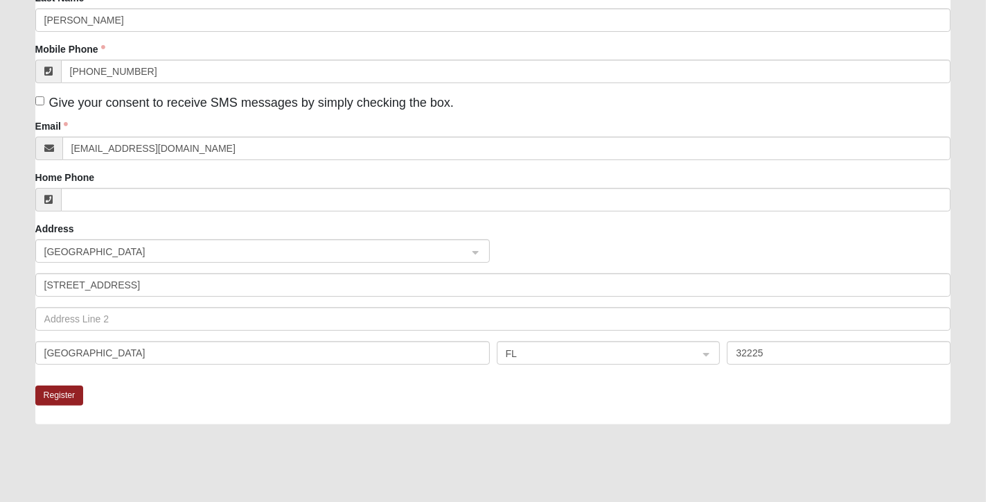
scroll to position [277, 0]
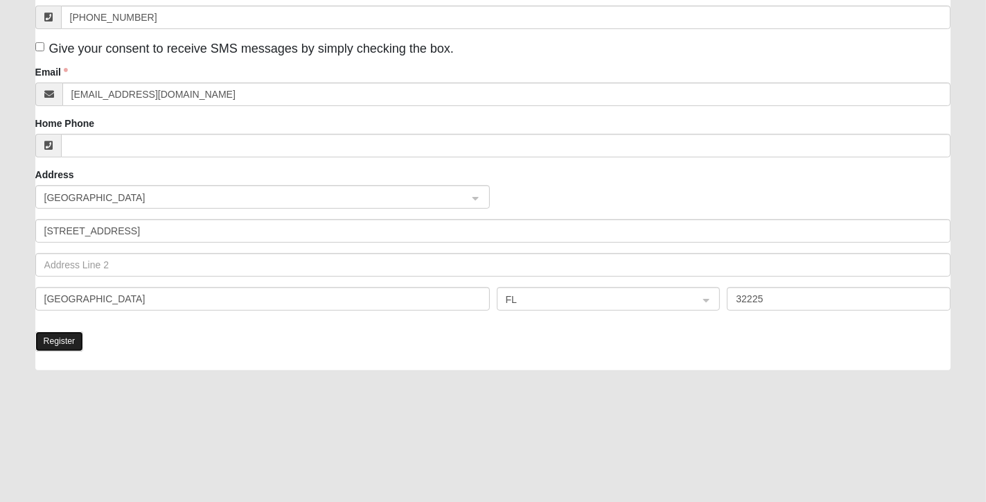
click at [58, 338] on button "Register" at bounding box center [59, 341] width 49 height 20
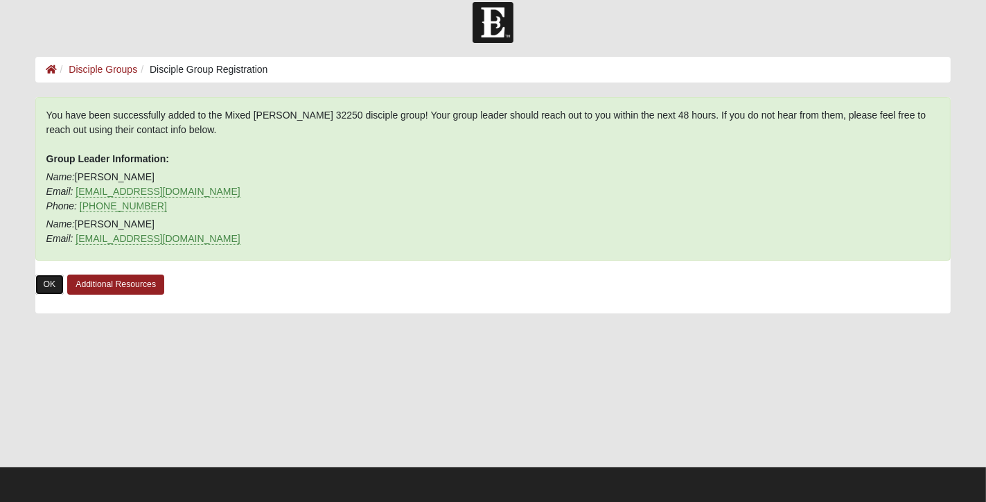
click at [47, 283] on link "OK" at bounding box center [49, 284] width 29 height 20
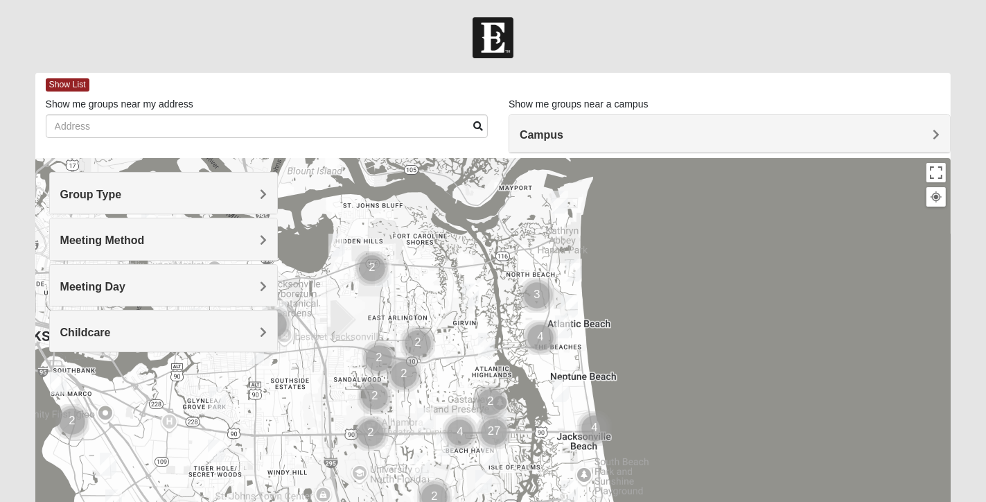
click at [249, 199] on h4 "Group Type" at bounding box center [163, 194] width 207 height 13
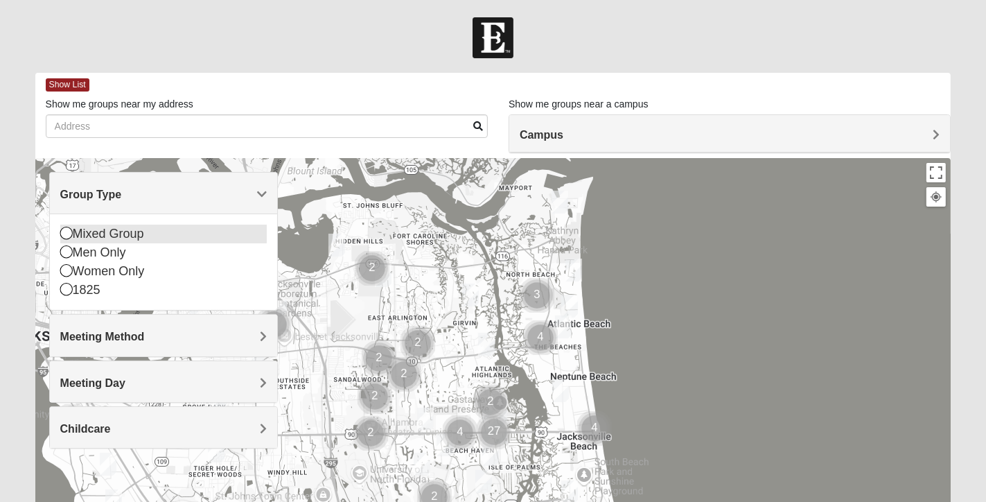
click at [62, 237] on icon at bounding box center [66, 233] width 12 height 12
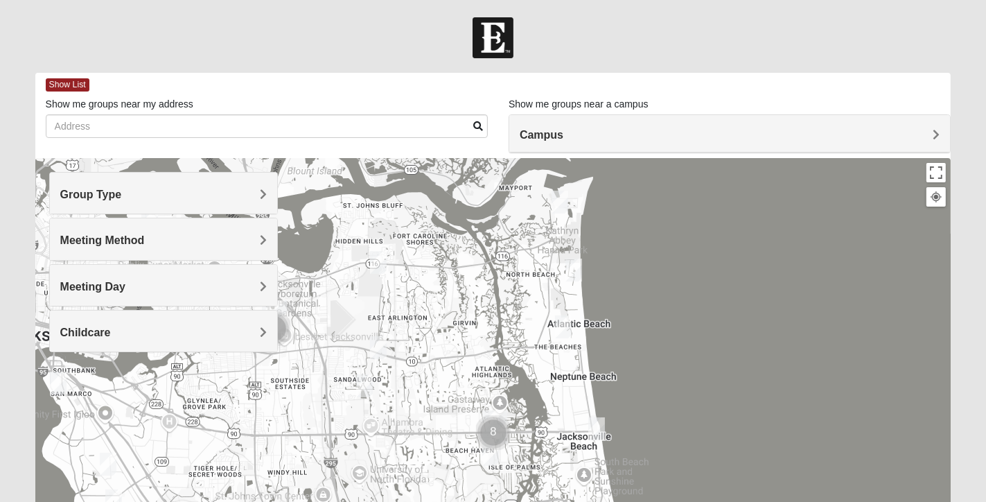
click at [378, 261] on img "Mixed Vilagi 32225" at bounding box center [378, 262] width 17 height 23
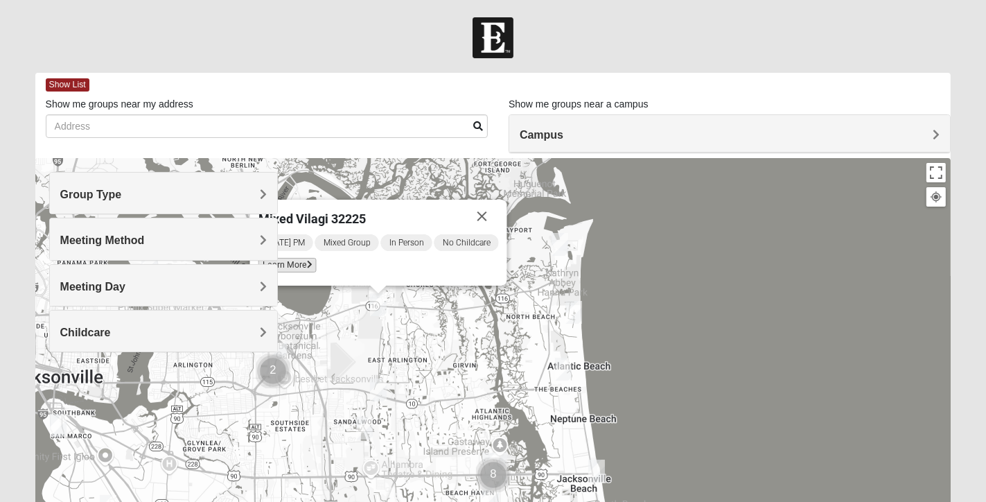
click at [306, 265] on icon at bounding box center [309, 265] width 6 height 8
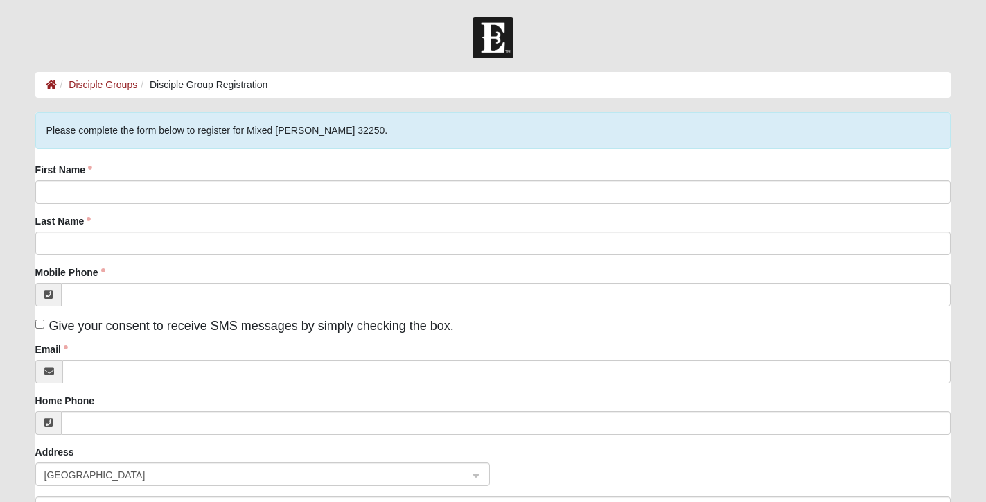
scroll to position [15, 0]
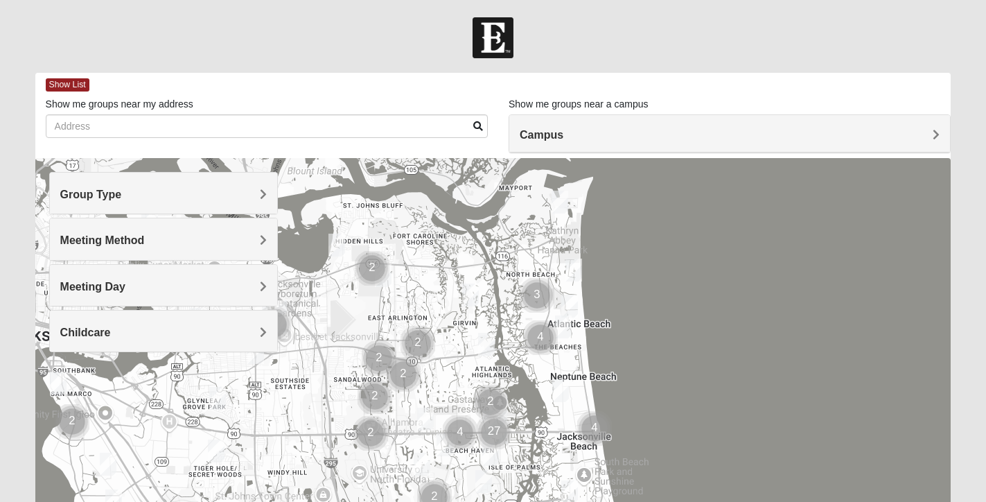
scroll to position [200, 0]
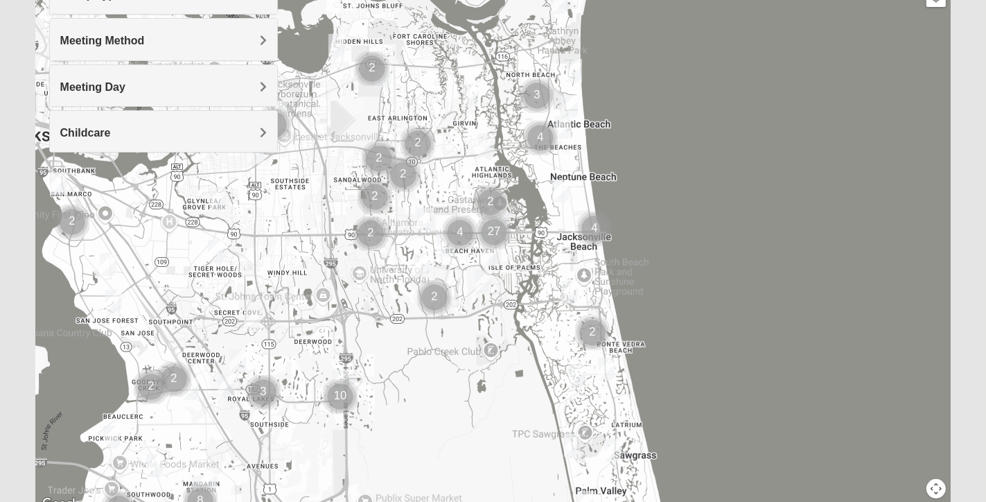
click at [492, 256] on img "Mixed Irish 32224" at bounding box center [490, 254] width 17 height 23
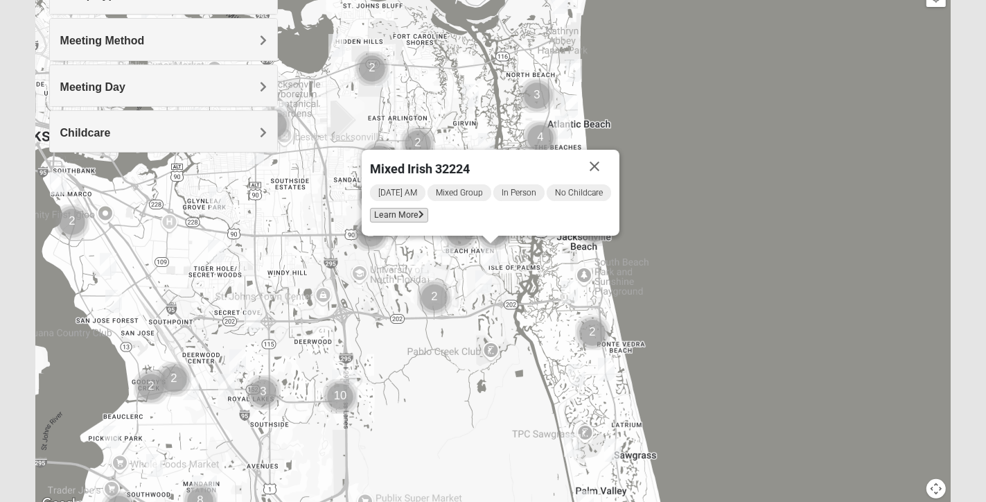
click at [399, 216] on span "Learn More" at bounding box center [399, 215] width 58 height 15
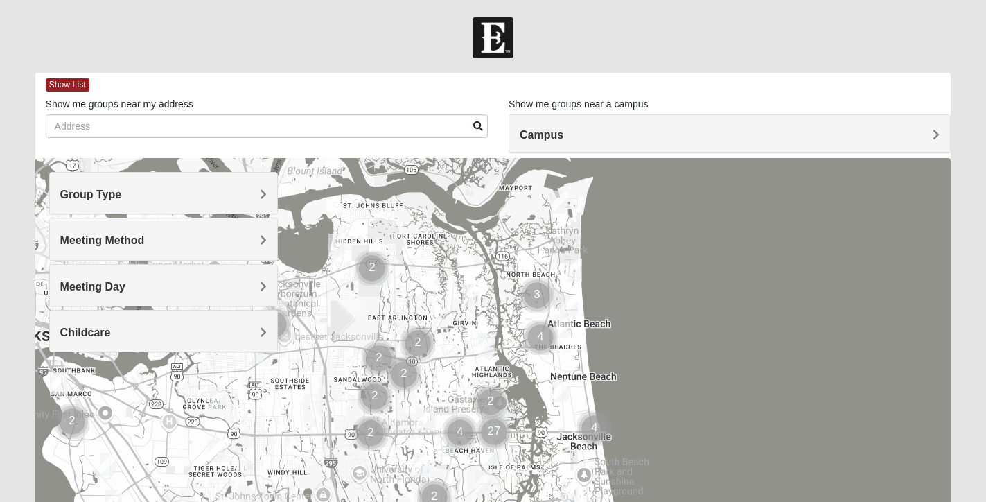
scroll to position [247, 0]
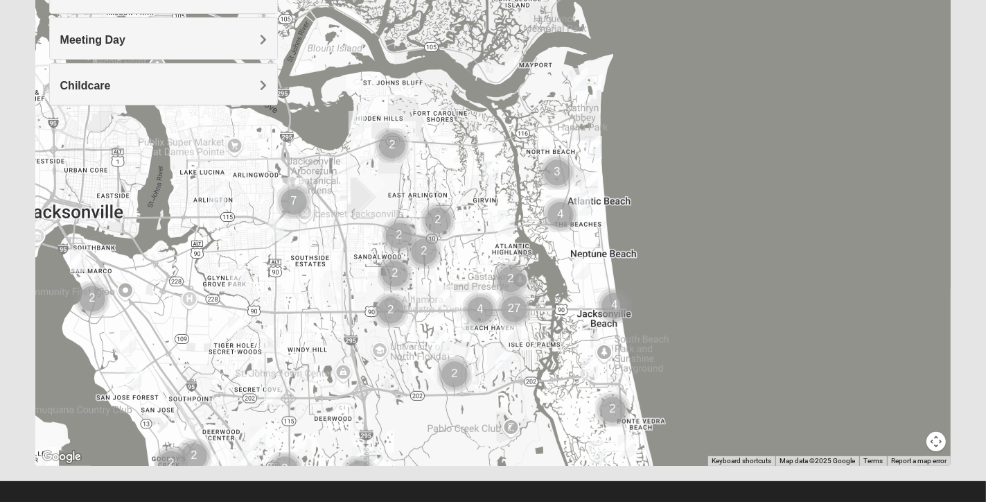
drag, startPoint x: 529, startPoint y: 179, endPoint x: 554, endPoint y: 318, distance: 141.5
click at [554, 318] on div at bounding box center [493, 188] width 916 height 554
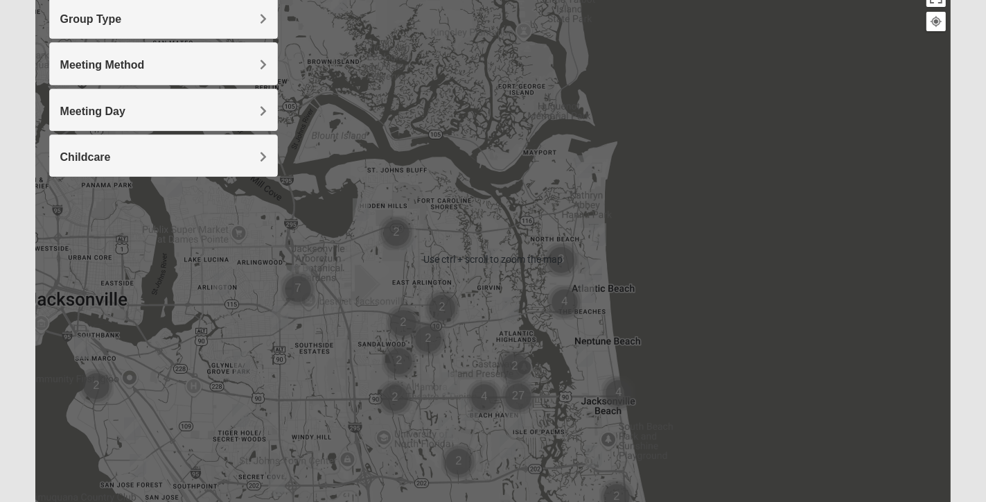
scroll to position [261, 0]
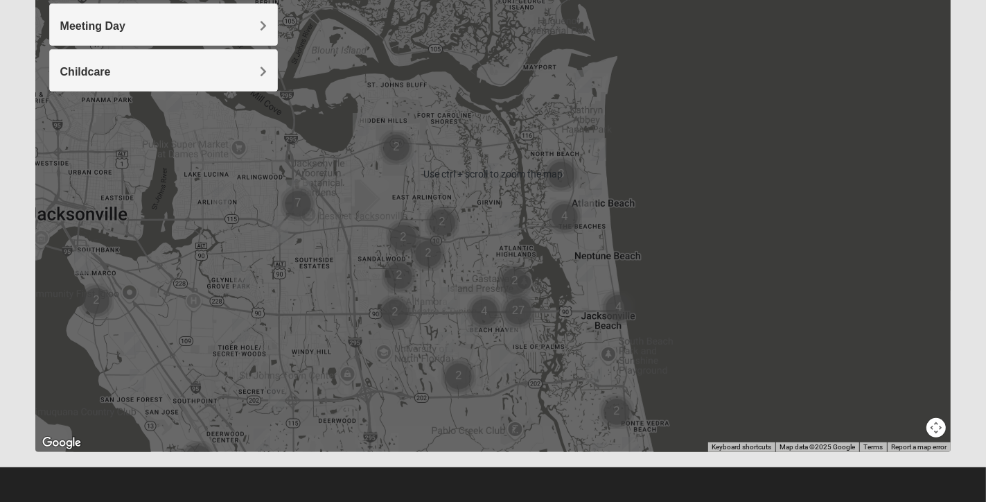
click at [566, 220] on img "Cluster of 4 groups" at bounding box center [564, 217] width 35 height 35
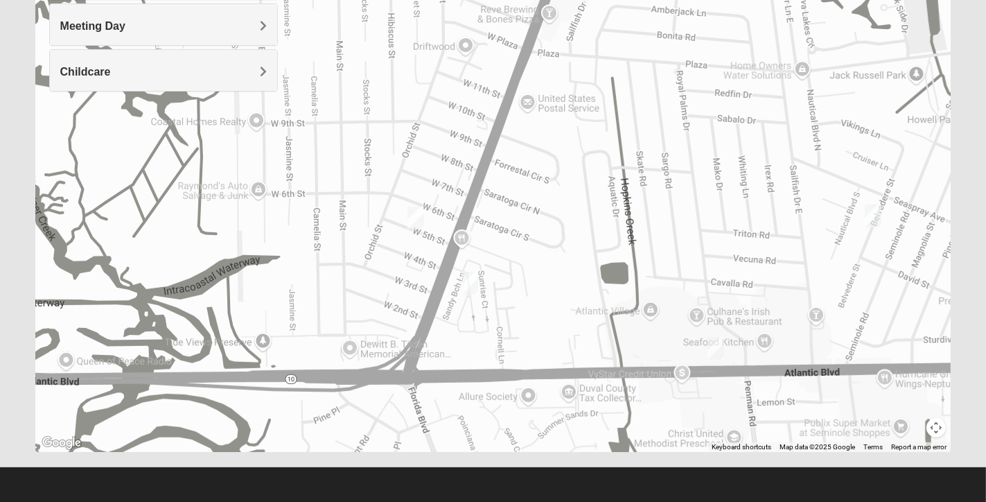
click at [933, 423] on button "Map camera controls" at bounding box center [936, 427] width 19 height 19
click at [915, 426] on button "Zoom out" at bounding box center [911, 427] width 19 height 19
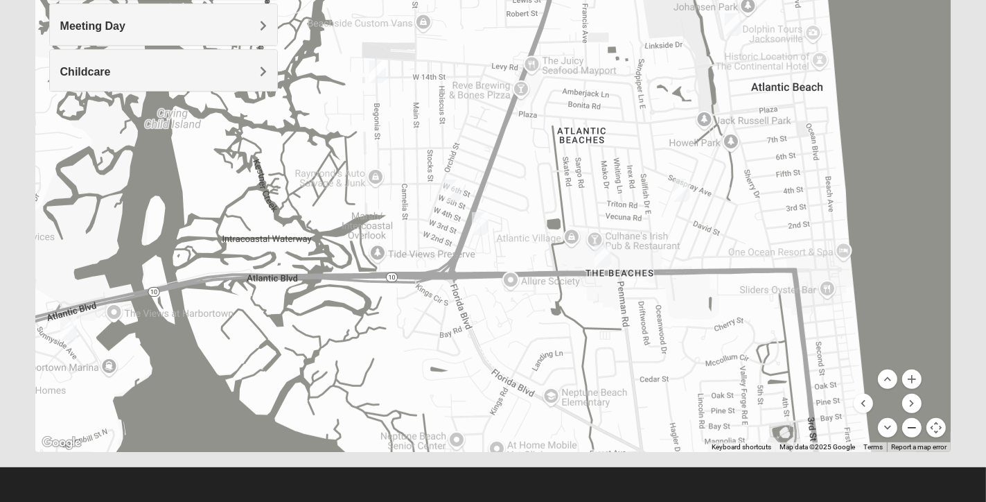
click at [915, 426] on button "Zoom out" at bounding box center [911, 427] width 19 height 19
